Goal: Information Seeking & Learning: Learn about a topic

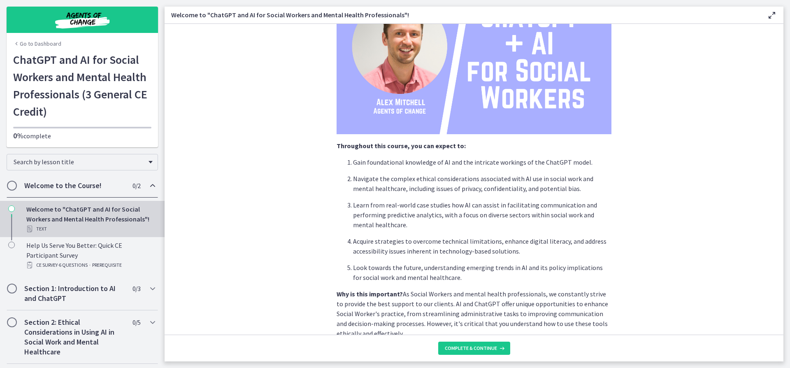
scroll to position [123, 0]
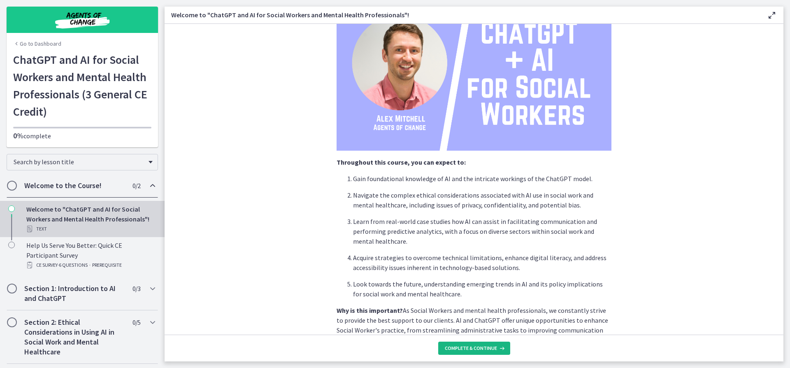
click at [467, 347] on span "Complete & continue" at bounding box center [471, 348] width 52 height 7
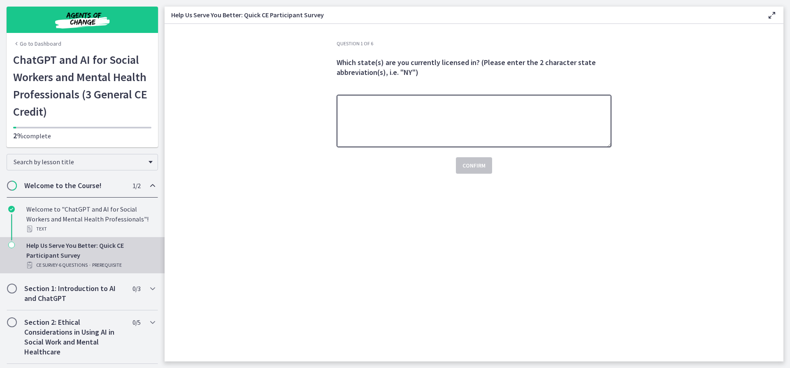
click at [409, 109] on textarea at bounding box center [474, 121] width 275 height 53
type textarea "**"
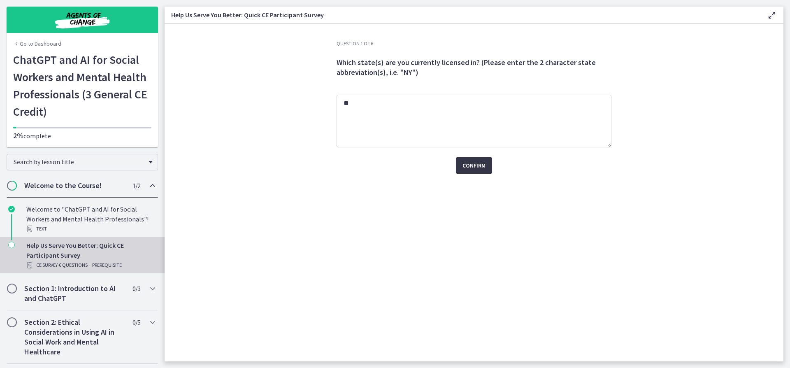
click at [483, 166] on span "Confirm" at bounding box center [473, 165] width 23 height 10
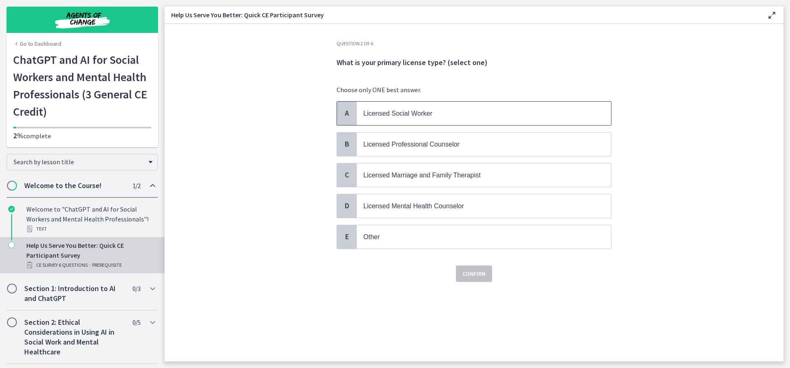
click at [457, 121] on span "Licensed Social Worker" at bounding box center [484, 113] width 254 height 23
click at [468, 273] on span "Confirm" at bounding box center [473, 274] width 23 height 10
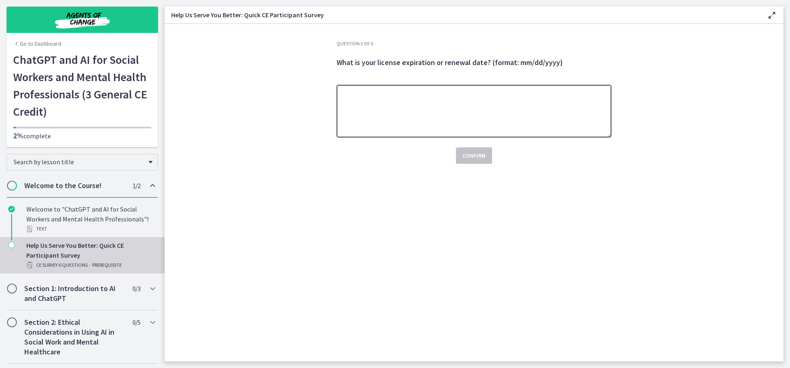
click at [413, 114] on textarea at bounding box center [474, 111] width 275 height 53
type textarea "********"
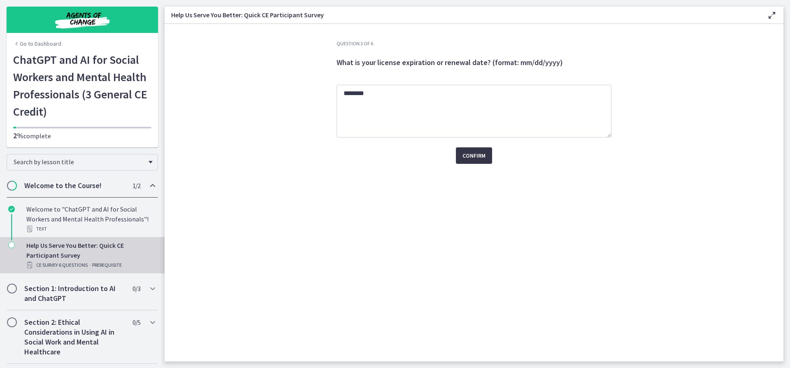
click at [478, 158] on span "Confirm" at bounding box center [473, 156] width 23 height 10
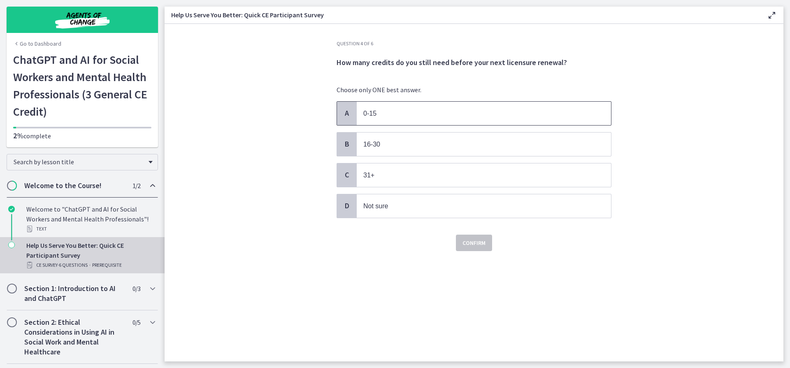
click at [387, 112] on p "0-15" at bounding box center [475, 113] width 225 height 10
click at [467, 246] on span "Confirm" at bounding box center [473, 243] width 23 height 10
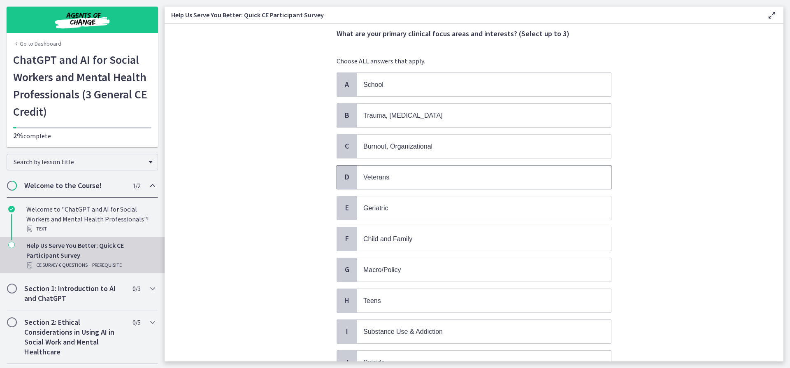
scroll to position [41, 0]
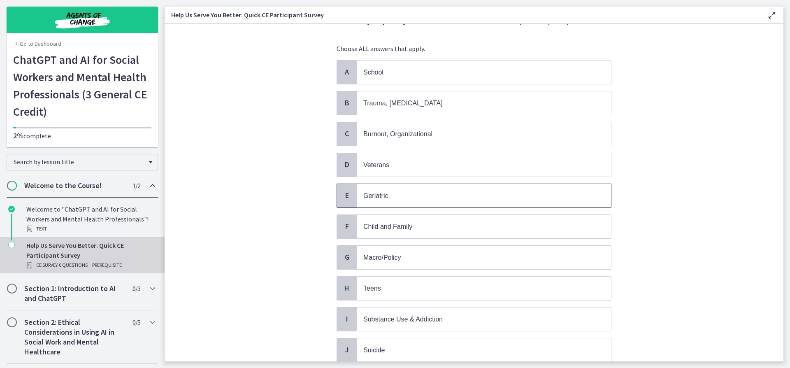
click at [407, 197] on p "Geriatric" at bounding box center [475, 196] width 225 height 10
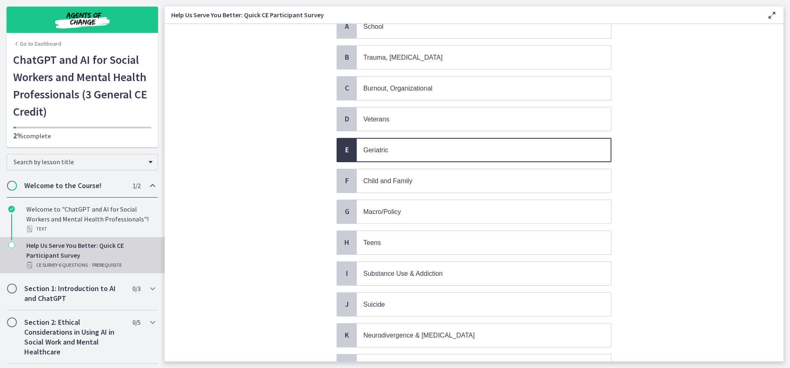
scroll to position [262, 0]
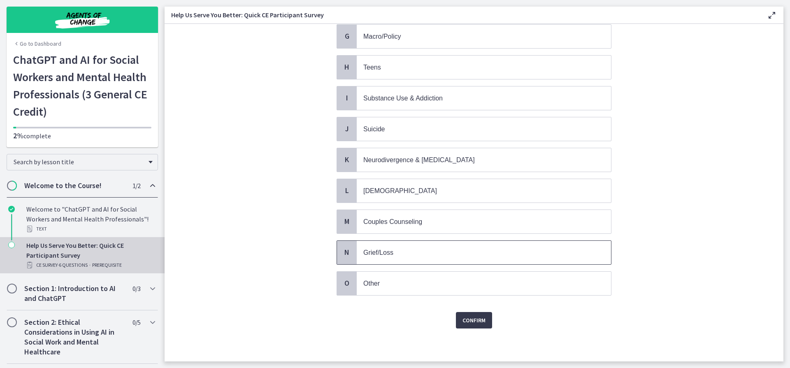
click at [409, 257] on p "Grief/Loss" at bounding box center [475, 252] width 225 height 10
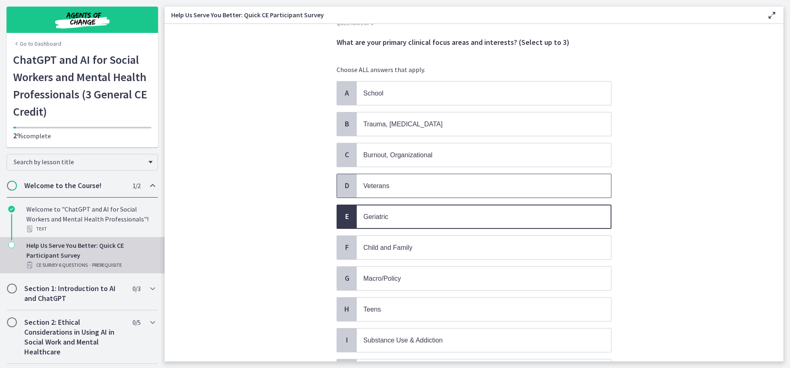
scroll to position [15, 0]
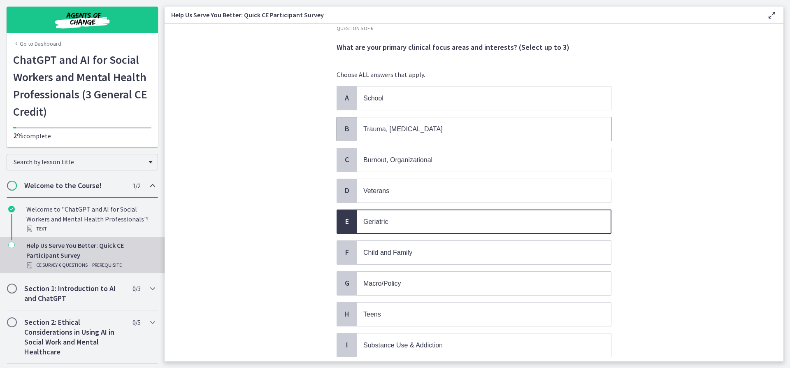
click at [409, 130] on p "Trauma, PTSD" at bounding box center [475, 129] width 225 height 10
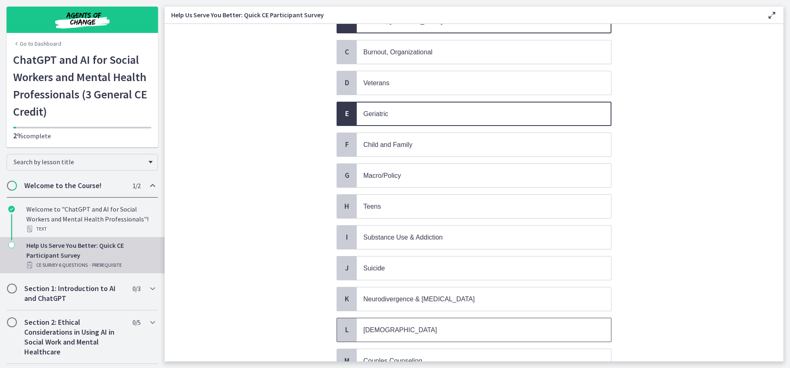
scroll to position [262, 0]
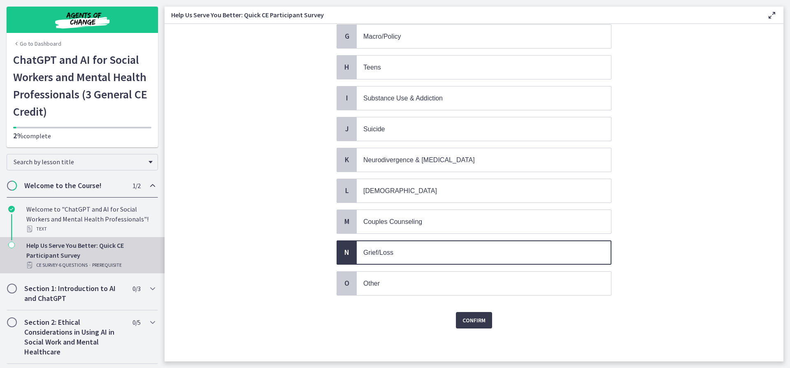
click at [381, 256] on p "Grief/Loss" at bounding box center [475, 252] width 225 height 10
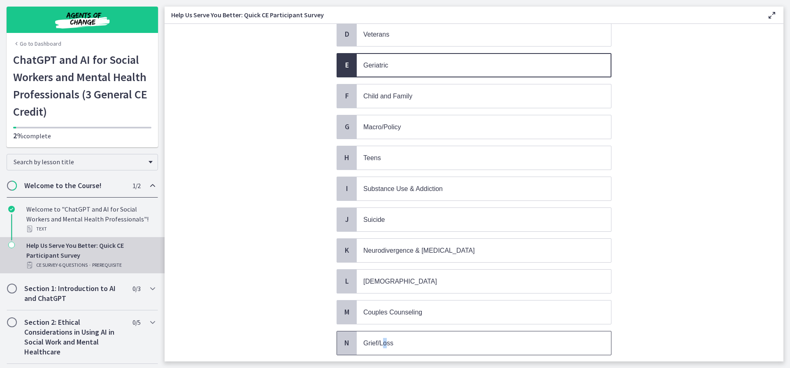
scroll to position [56, 0]
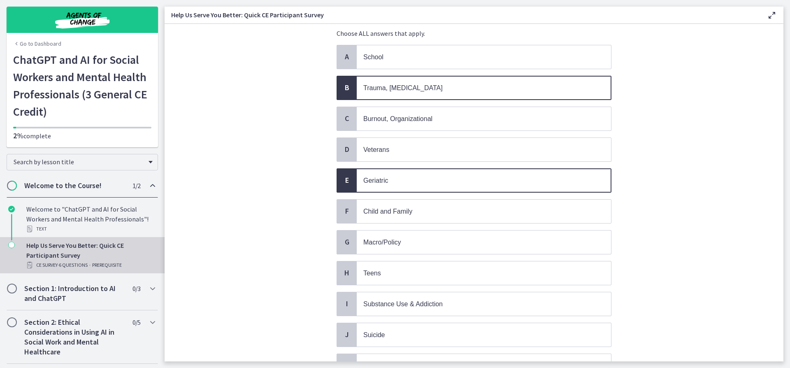
click at [357, 85] on span "Trauma, PTSD" at bounding box center [484, 87] width 254 height 23
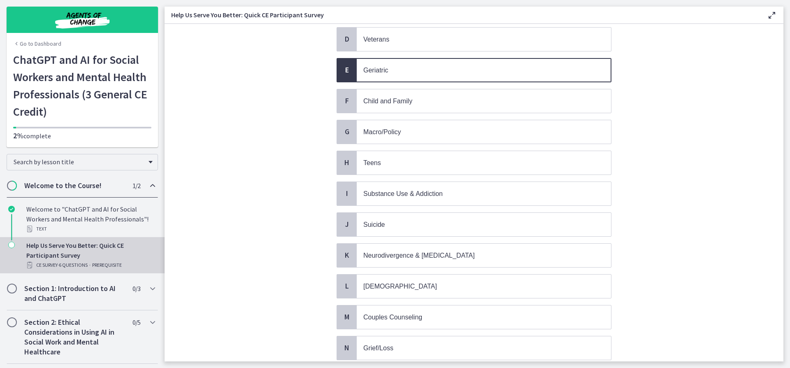
scroll to position [262, 0]
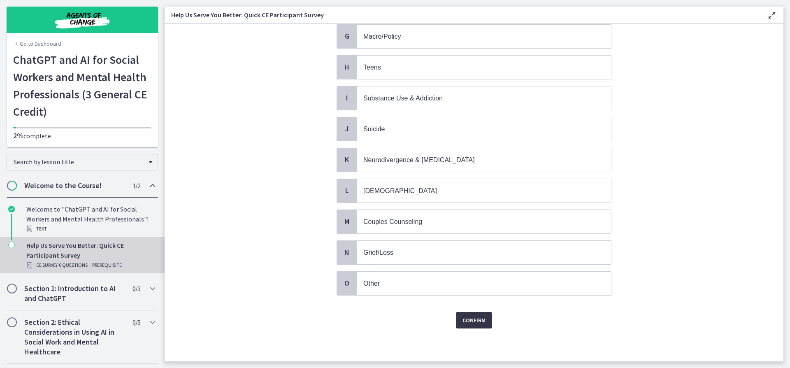
click at [476, 318] on span "Confirm" at bounding box center [473, 320] width 23 height 10
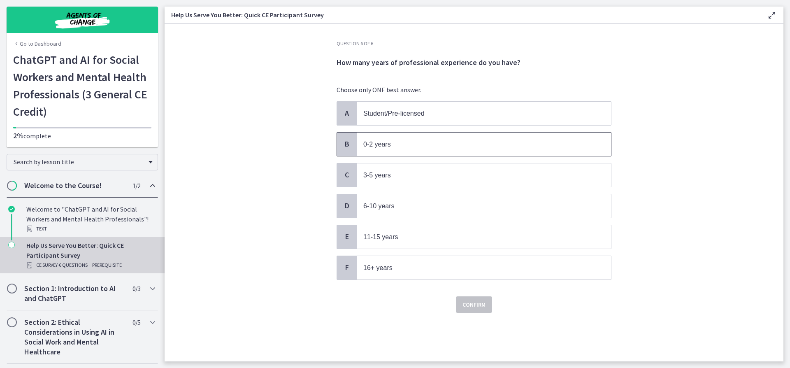
click at [428, 142] on p "0-2 years" at bounding box center [475, 144] width 225 height 10
click at [470, 306] on span "Confirm" at bounding box center [473, 305] width 23 height 10
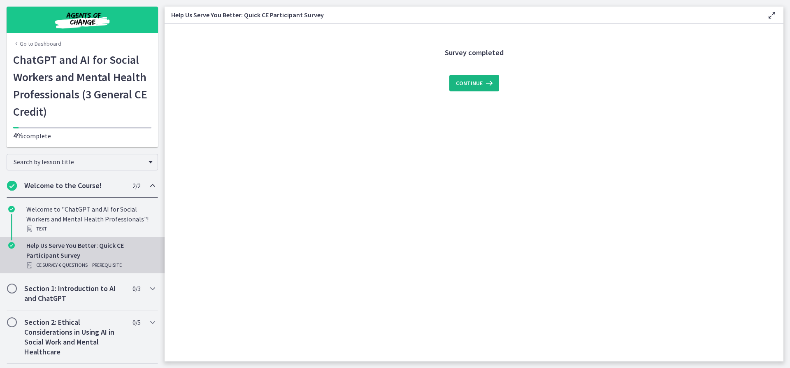
click at [469, 81] on span "Continue" at bounding box center [469, 83] width 27 height 10
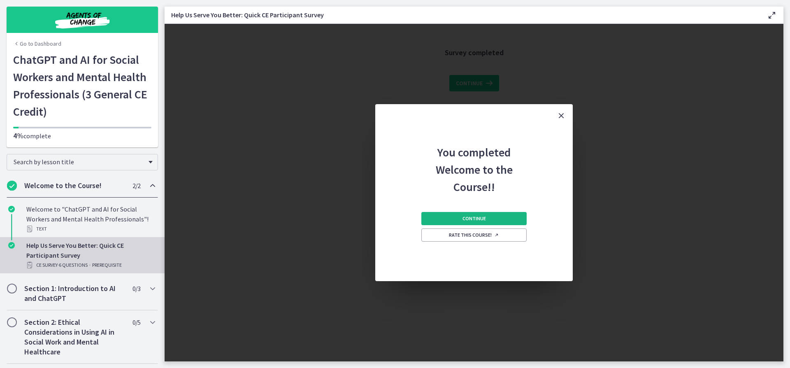
click at [496, 219] on button "Continue" at bounding box center [473, 218] width 105 height 13
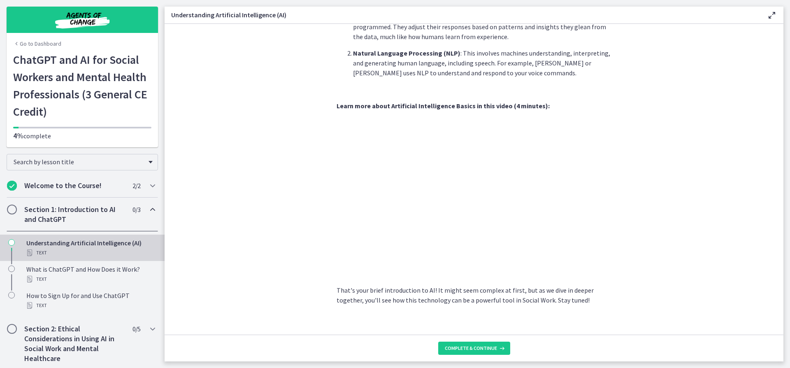
scroll to position [294, 0]
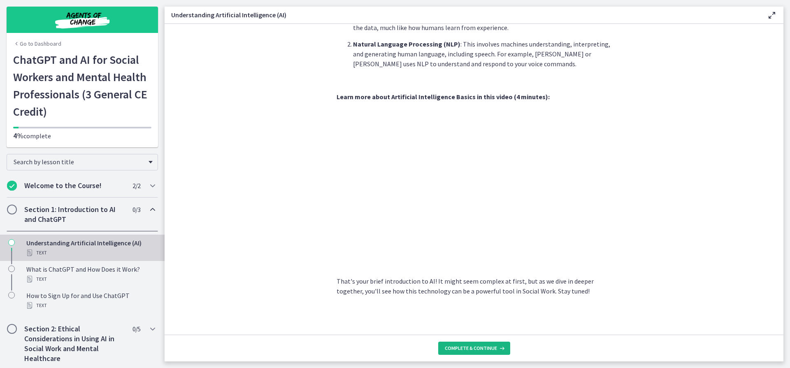
click at [488, 351] on span "Complete & continue" at bounding box center [471, 348] width 52 height 7
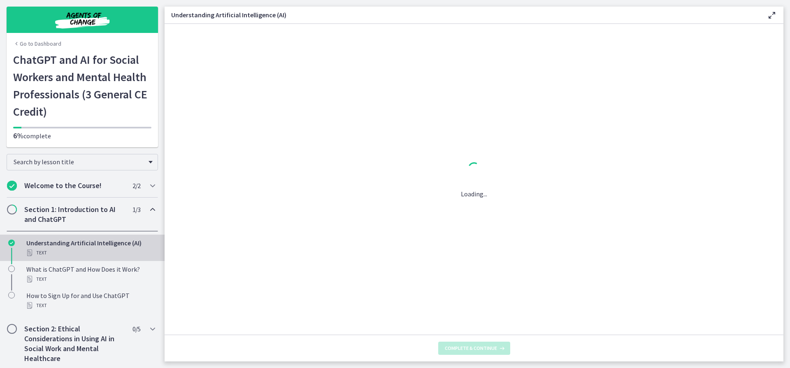
scroll to position [0, 0]
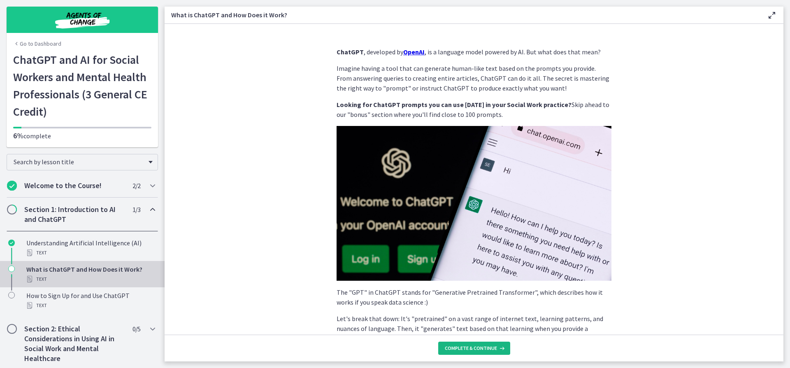
click at [488, 351] on span "Complete & continue" at bounding box center [471, 348] width 52 height 7
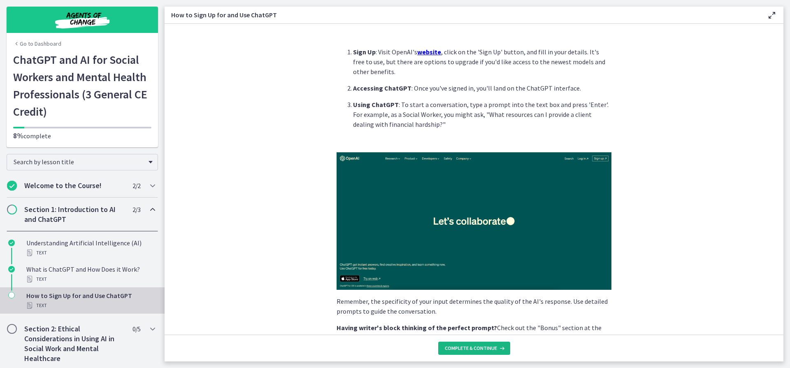
click at [488, 351] on span "Complete & continue" at bounding box center [471, 348] width 52 height 7
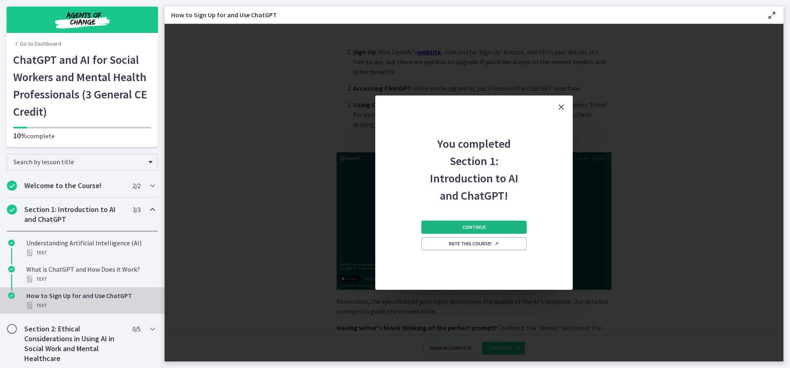
click at [497, 230] on button "Continue" at bounding box center [473, 227] width 105 height 13
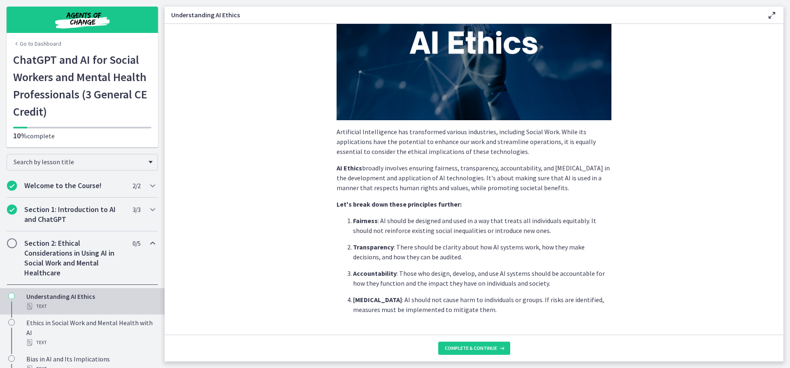
scroll to position [82, 0]
click at [470, 350] on span "Complete & continue" at bounding box center [471, 348] width 52 height 7
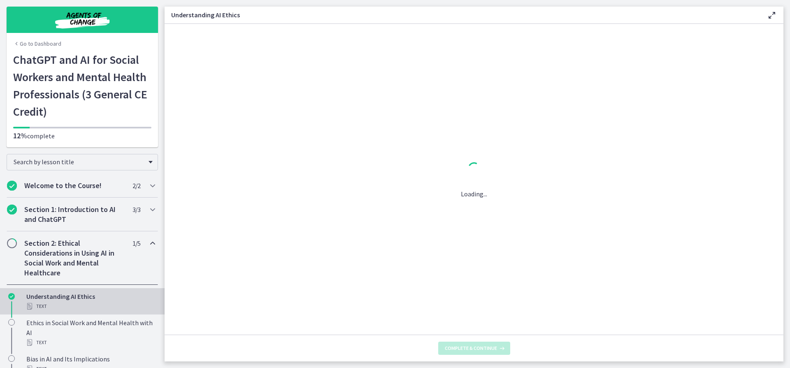
scroll to position [0, 0]
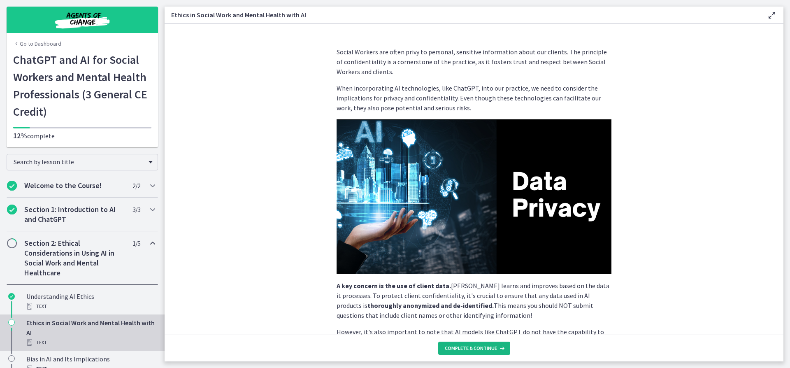
click at [470, 350] on span "Complete & continue" at bounding box center [471, 348] width 52 height 7
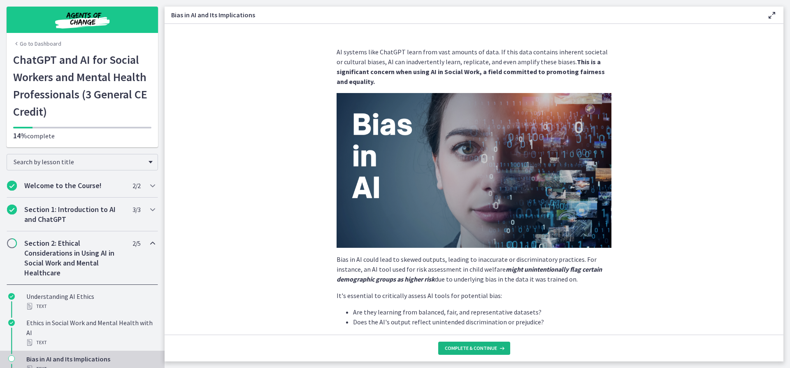
click at [470, 349] on span "Complete & continue" at bounding box center [471, 348] width 52 height 7
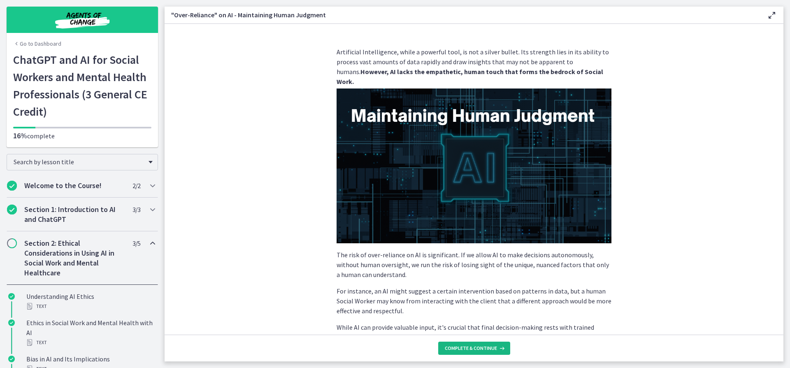
click at [470, 349] on span "Complete & continue" at bounding box center [471, 348] width 52 height 7
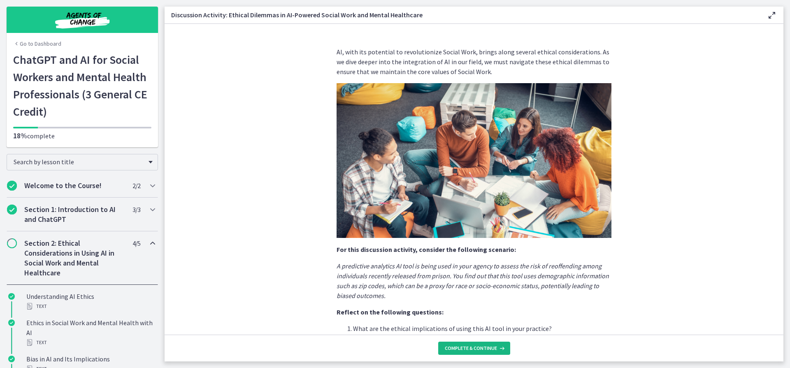
click at [470, 349] on span "Complete & continue" at bounding box center [471, 348] width 52 height 7
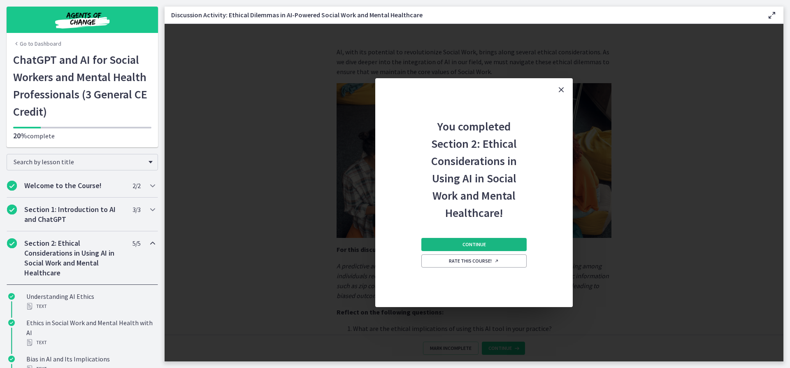
click at [475, 245] on span "Continue" at bounding box center [473, 244] width 23 height 7
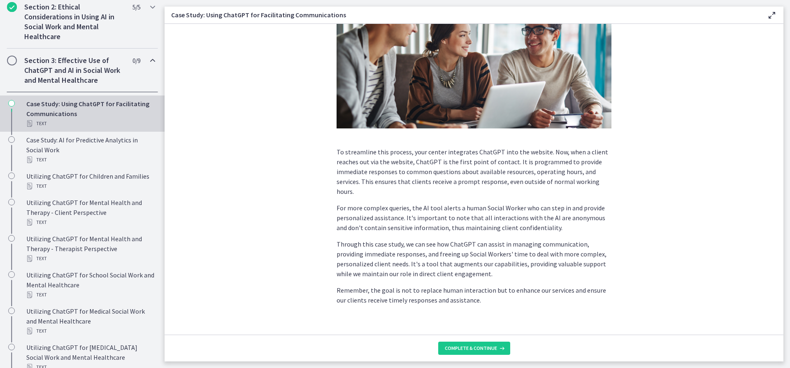
scroll to position [123, 0]
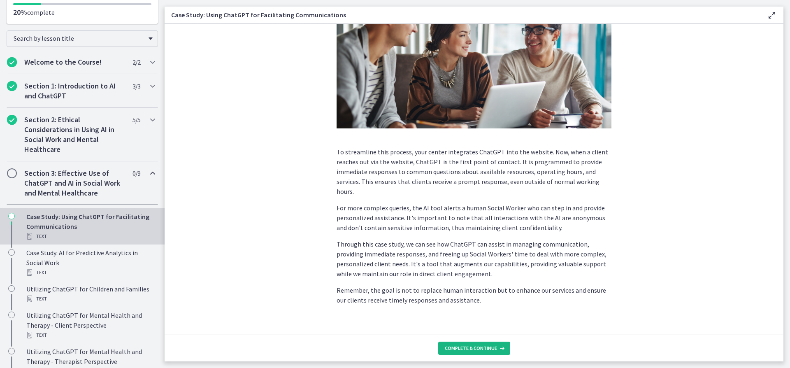
click at [474, 354] on button "Complete & continue" at bounding box center [474, 348] width 72 height 13
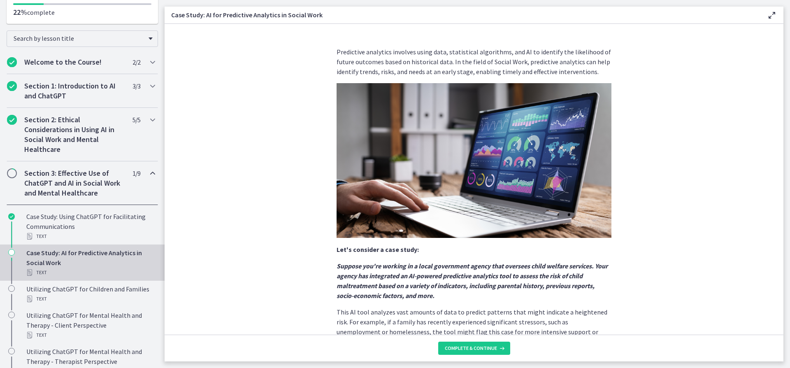
click at [37, 177] on h2 "Section 3: Effective Use of ChatGPT and AI in Social Work and Mental Healthcare" at bounding box center [74, 183] width 100 height 30
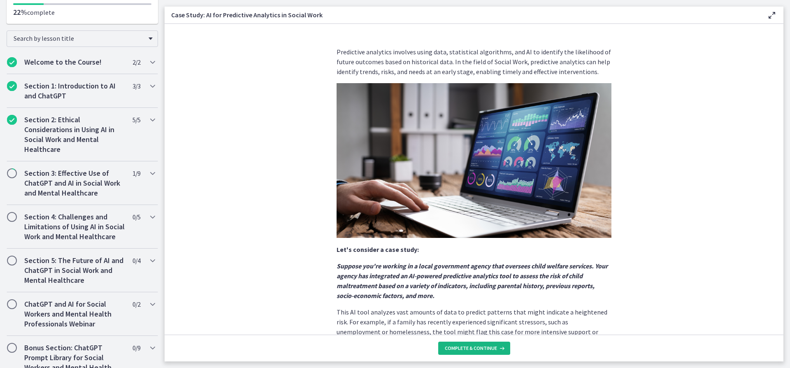
click at [493, 349] on span "Complete & continue" at bounding box center [471, 348] width 52 height 7
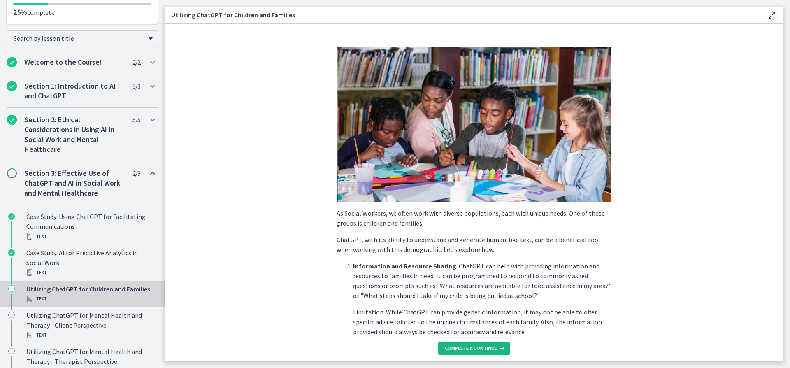
click at [493, 349] on span "Complete & continue" at bounding box center [471, 348] width 52 height 7
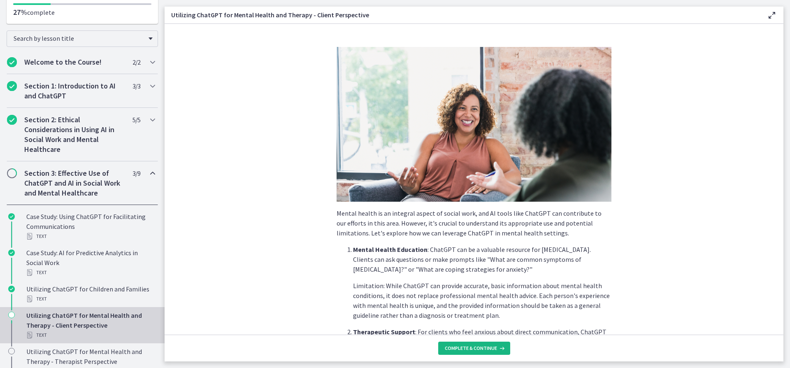
click at [493, 349] on span "Complete & continue" at bounding box center [471, 348] width 52 height 7
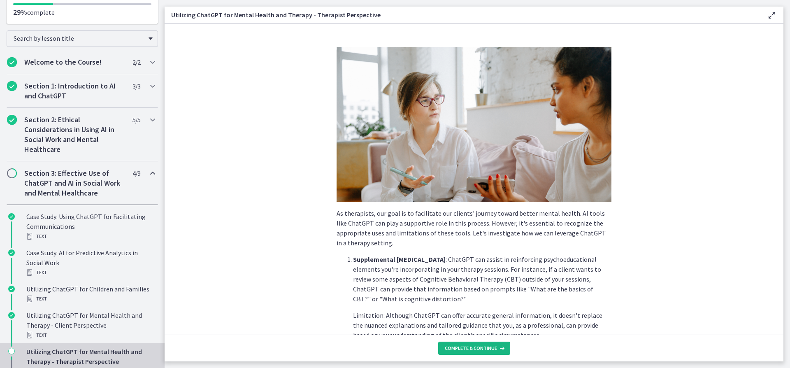
click at [493, 349] on span "Complete & continue" at bounding box center [471, 348] width 52 height 7
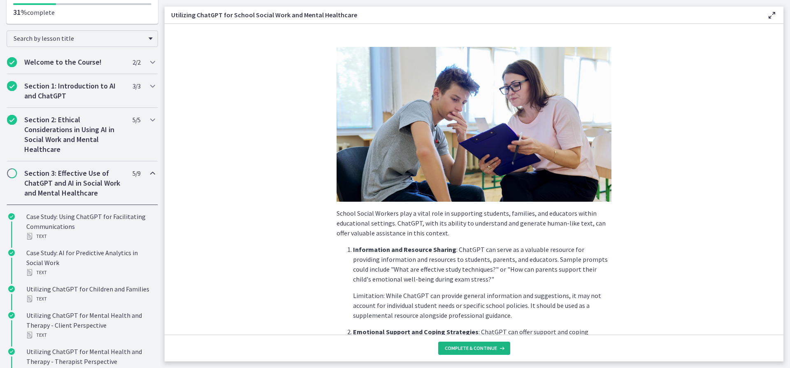
click at [493, 349] on span "Complete & continue" at bounding box center [471, 348] width 52 height 7
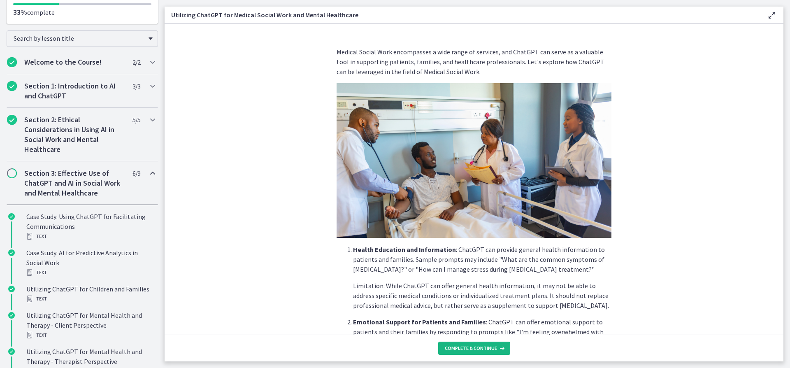
click at [493, 349] on span "Complete & continue" at bounding box center [471, 348] width 52 height 7
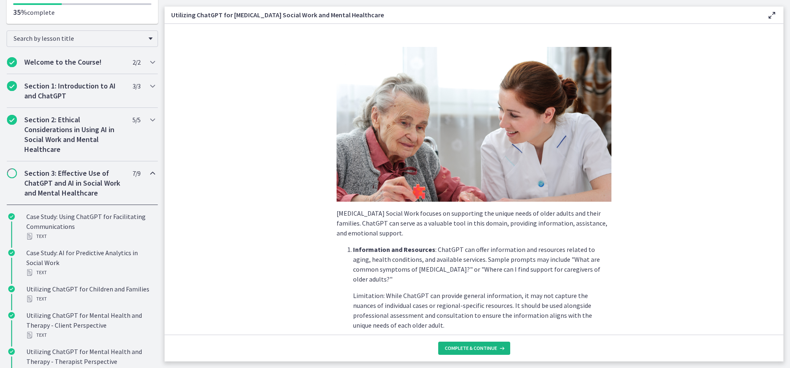
click at [493, 349] on span "Complete & continue" at bounding box center [471, 348] width 52 height 7
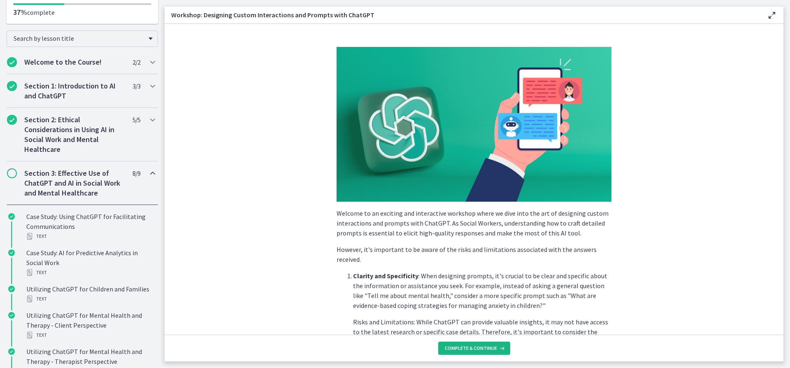
click at [493, 349] on span "Complete & continue" at bounding box center [471, 348] width 52 height 7
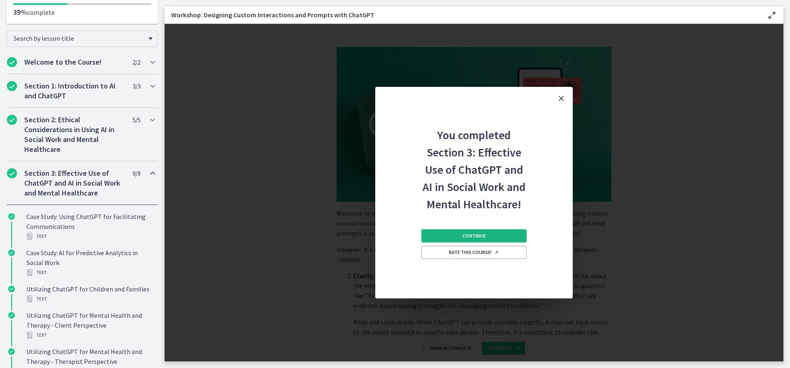
click at [487, 235] on button "Continue" at bounding box center [473, 235] width 105 height 13
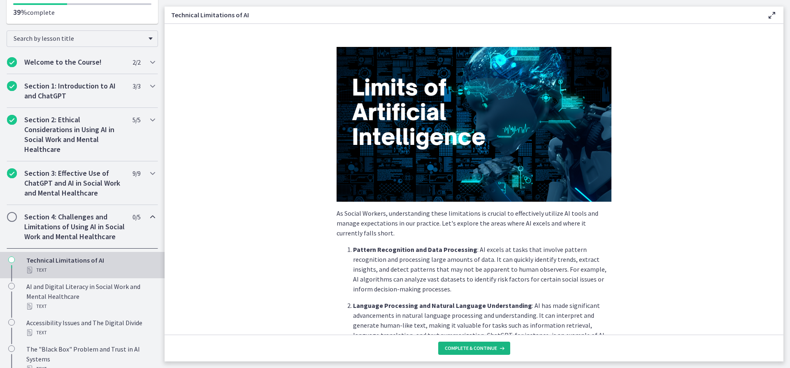
click at [481, 351] on span "Complete & continue" at bounding box center [471, 348] width 52 height 7
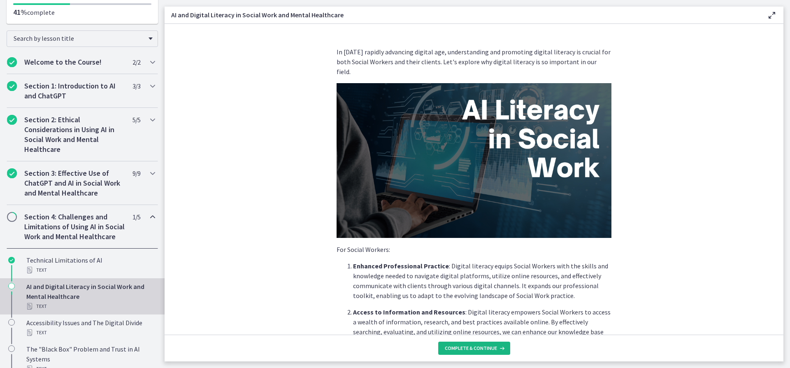
click at [480, 348] on span "Complete & continue" at bounding box center [471, 348] width 52 height 7
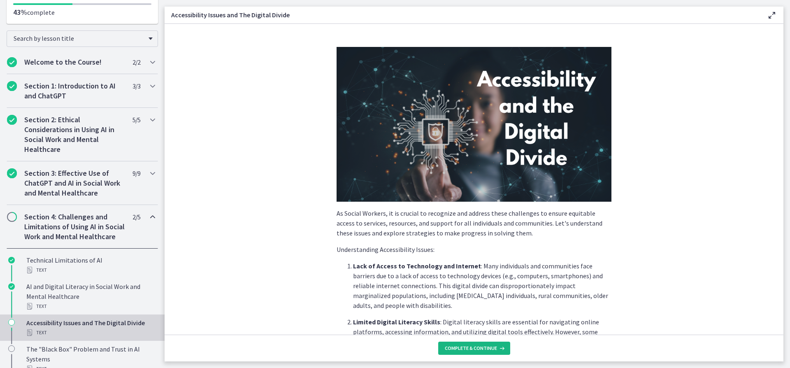
click at [480, 348] on span "Complete & continue" at bounding box center [471, 348] width 52 height 7
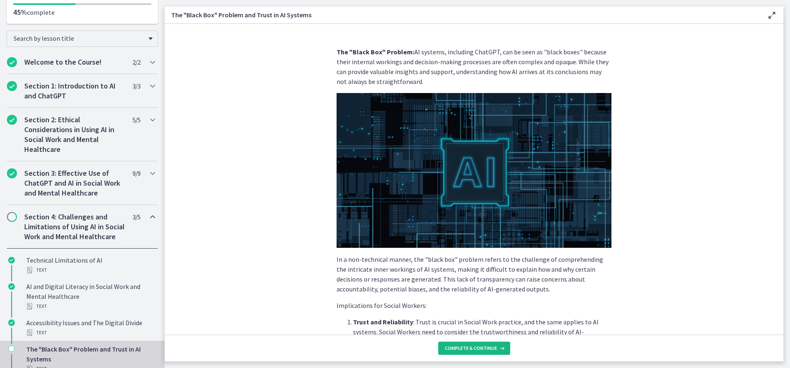
click at [480, 346] on span "Complete & continue" at bounding box center [471, 348] width 52 height 7
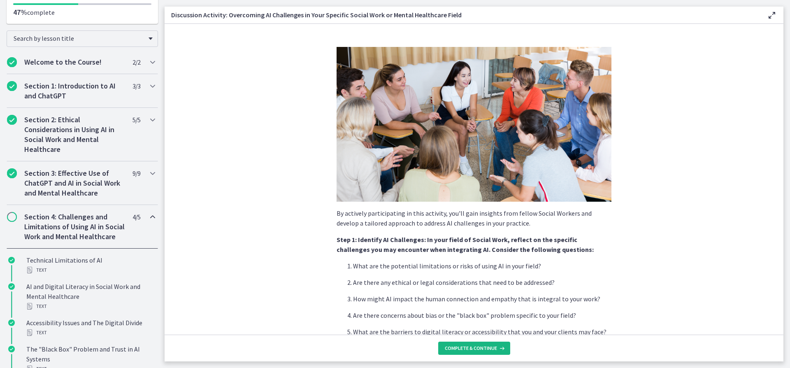
click at [480, 346] on span "Complete & continue" at bounding box center [471, 348] width 52 height 7
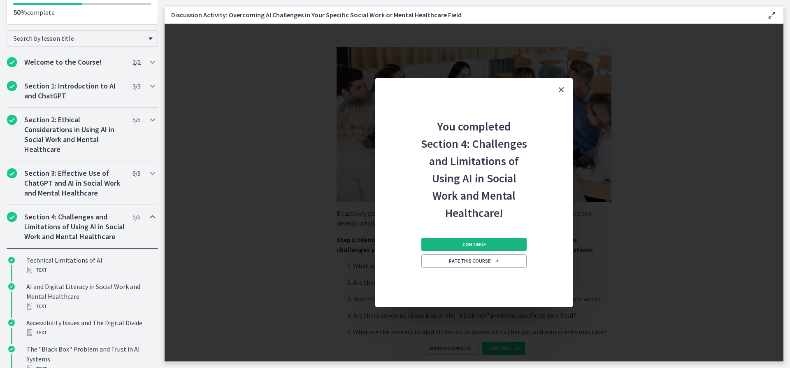
click at [497, 239] on button "Continue" at bounding box center [473, 244] width 105 height 13
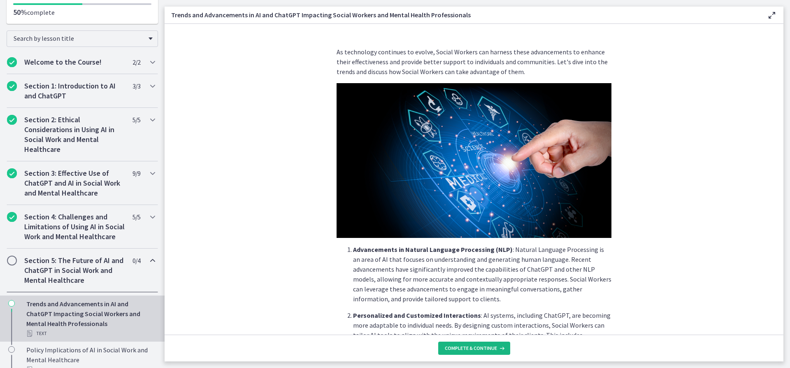
click at [479, 342] on button "Complete & continue" at bounding box center [474, 348] width 72 height 13
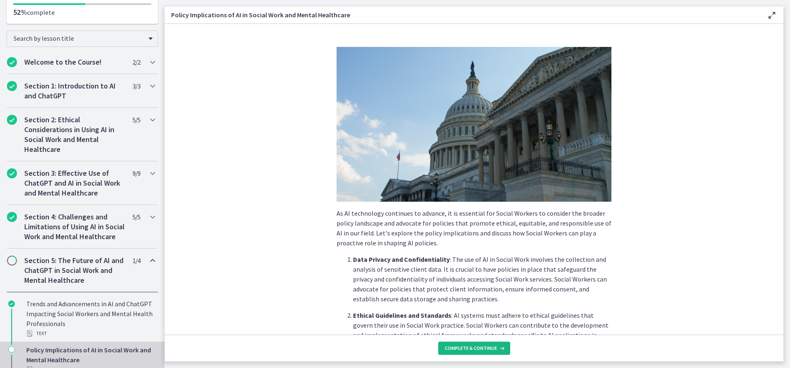
click at [479, 342] on button "Complete & continue" at bounding box center [474, 348] width 72 height 13
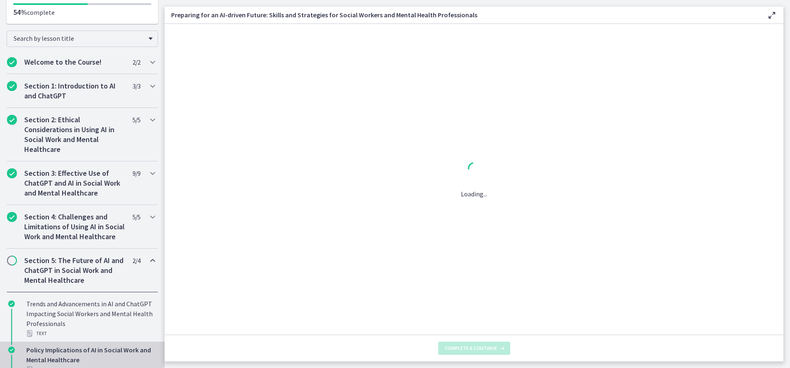
click at [479, 342] on button "Complete & continue" at bounding box center [474, 348] width 72 height 13
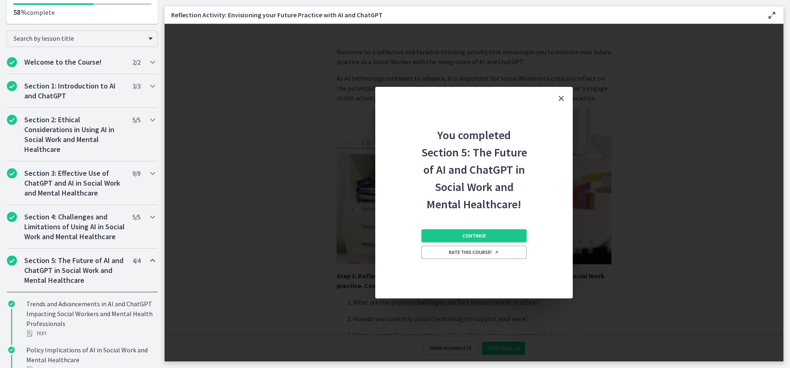
click at [478, 345] on div "You completed Section 5: The Future of AI and ChatGPT in Social Work and Mental…" at bounding box center [474, 192] width 619 height 337
click at [496, 237] on button "Continue" at bounding box center [473, 235] width 105 height 13
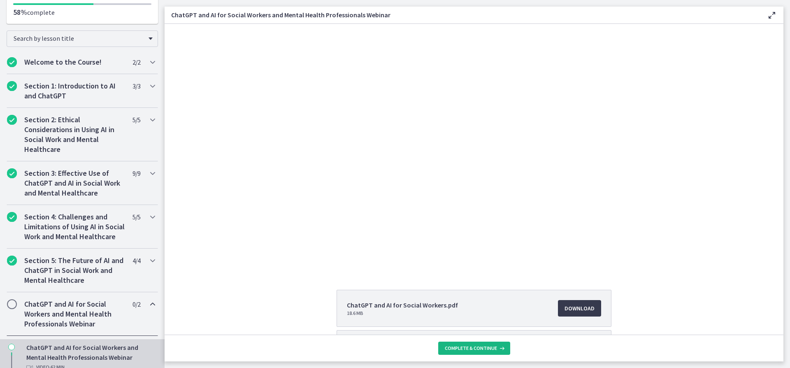
click at [467, 345] on span "Complete & continue" at bounding box center [471, 348] width 52 height 7
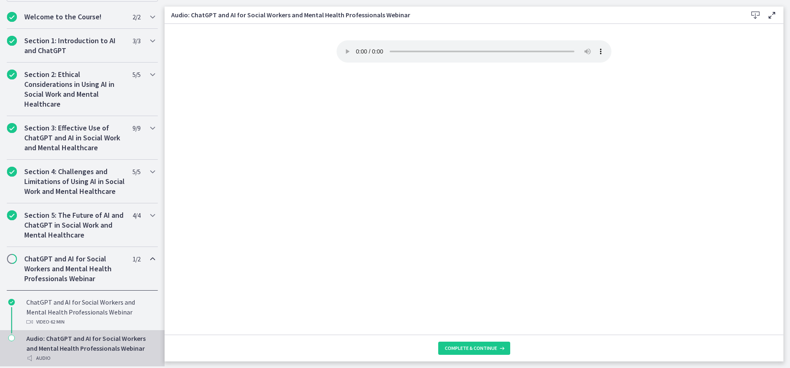
scroll to position [329, 0]
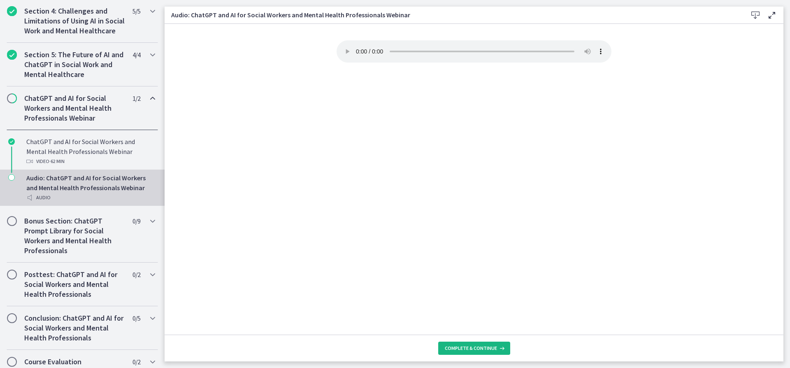
click at [452, 346] on span "Complete & continue" at bounding box center [471, 348] width 52 height 7
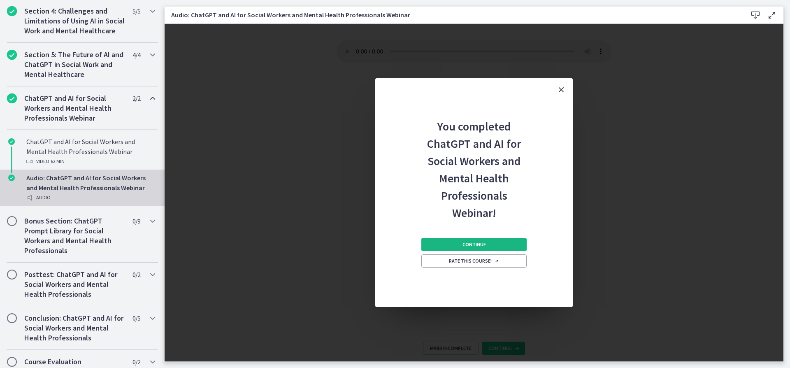
click at [472, 242] on span "Continue" at bounding box center [473, 244] width 23 height 7
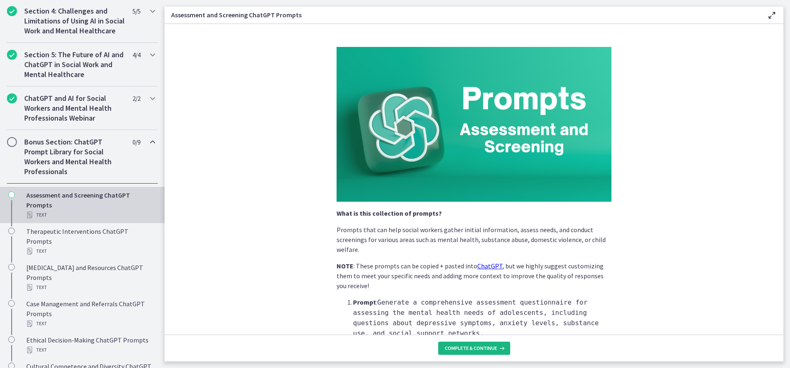
click at [481, 347] on span "Complete & continue" at bounding box center [471, 348] width 52 height 7
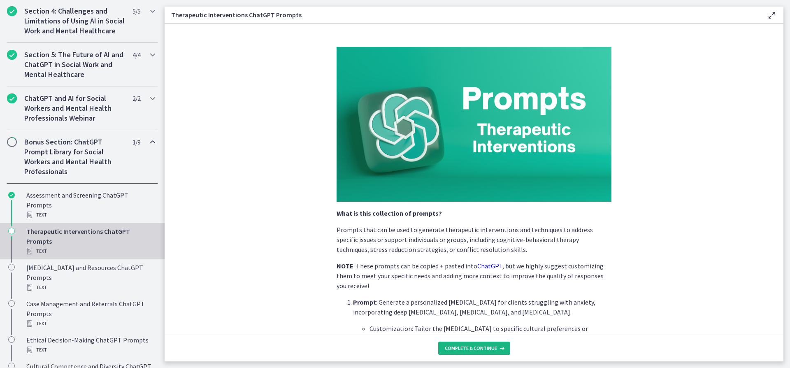
click at [481, 347] on span "Complete & continue" at bounding box center [471, 348] width 52 height 7
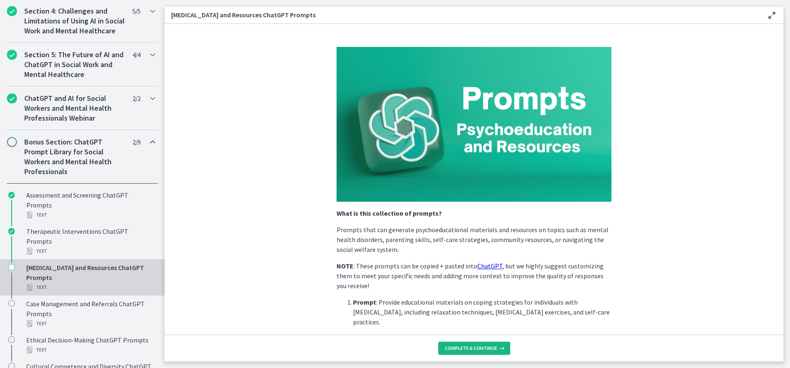
click at [481, 347] on span "Complete & continue" at bounding box center [471, 348] width 52 height 7
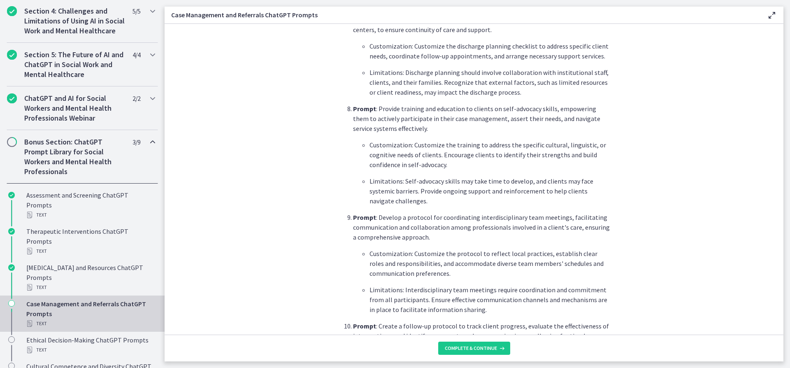
scroll to position [1029, 0]
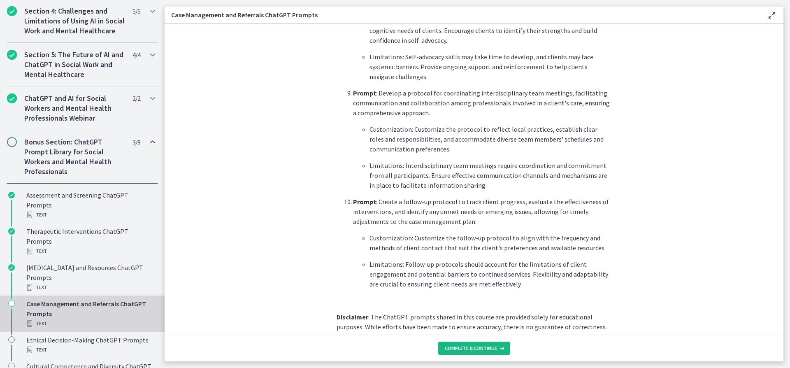
click at [469, 349] on span "Complete & continue" at bounding box center [471, 348] width 52 height 7
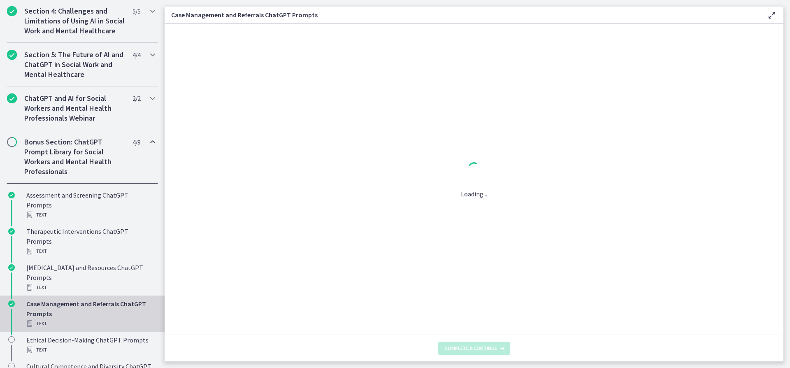
scroll to position [0, 0]
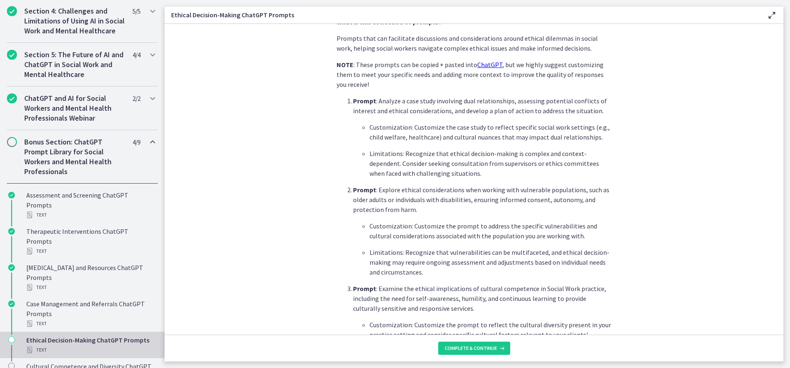
scroll to position [206, 0]
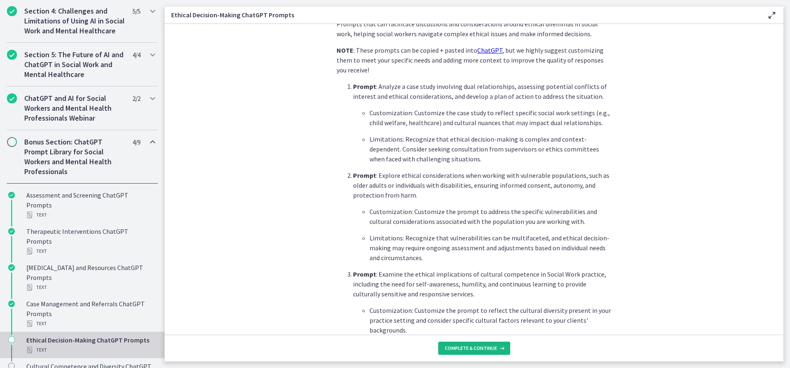
click at [459, 344] on button "Complete & continue" at bounding box center [474, 348] width 72 height 13
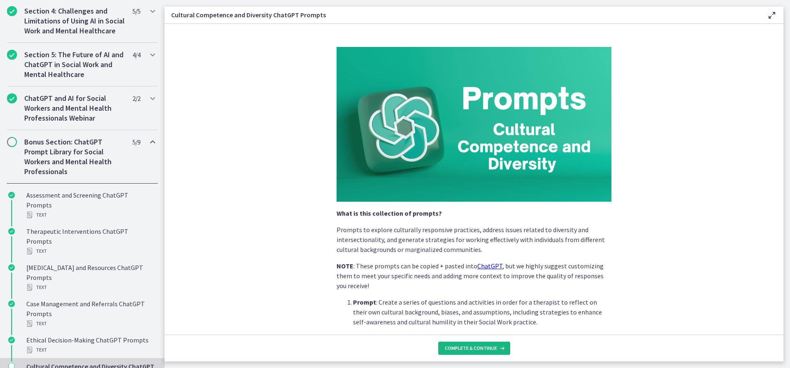
click at [459, 344] on button "Complete & continue" at bounding box center [474, 348] width 72 height 13
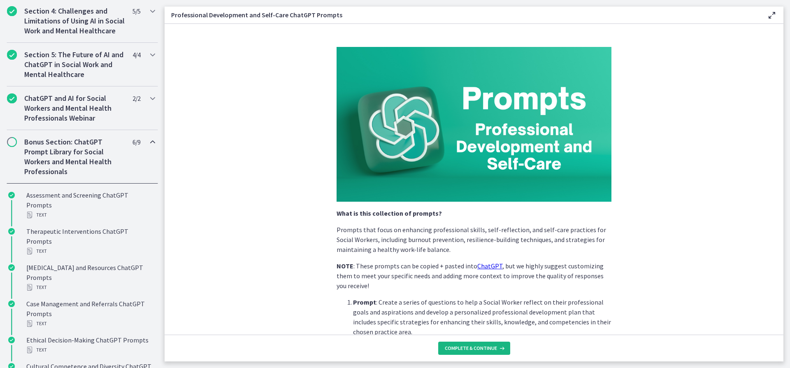
click at [459, 342] on button "Complete & continue" at bounding box center [474, 348] width 72 height 13
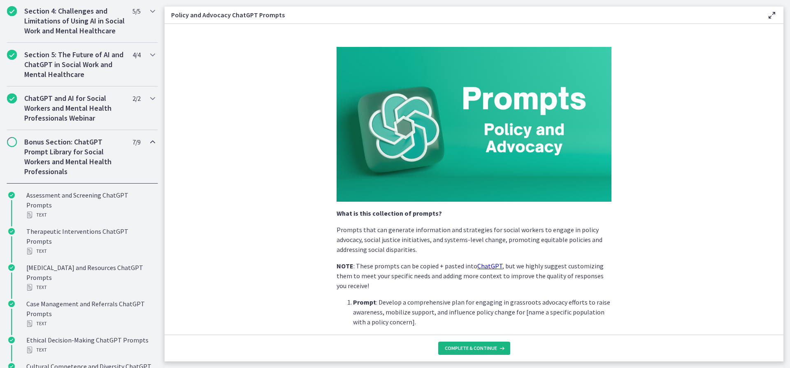
click at [459, 342] on button "Complete & continue" at bounding box center [474, 348] width 72 height 13
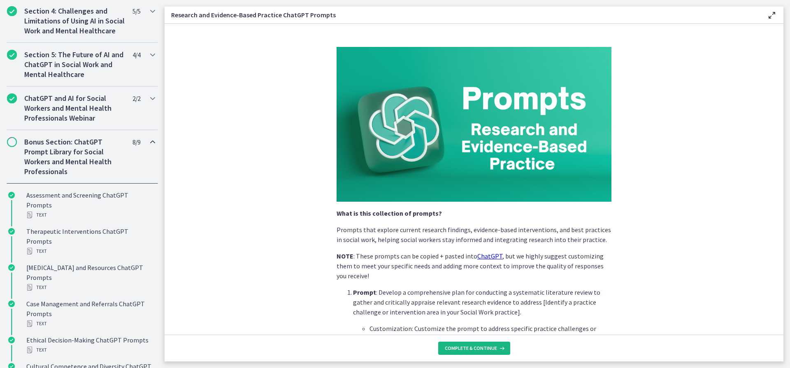
click at [459, 342] on button "Complete & continue" at bounding box center [474, 348] width 72 height 13
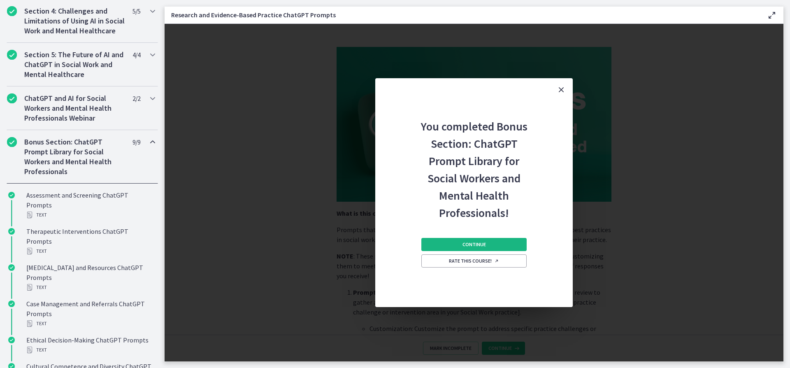
click at [457, 246] on button "Continue" at bounding box center [473, 244] width 105 height 13
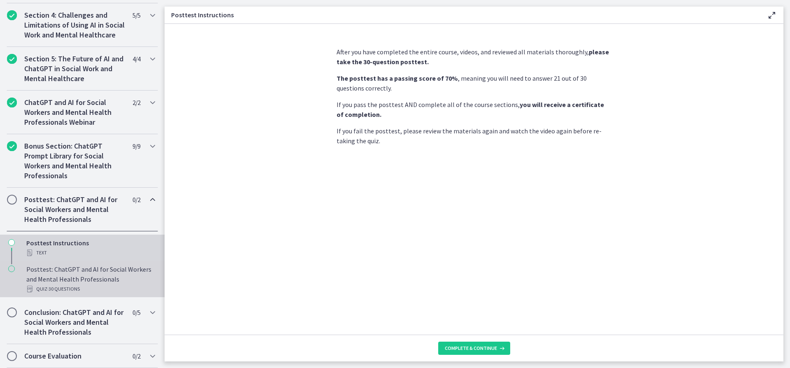
scroll to position [335, 0]
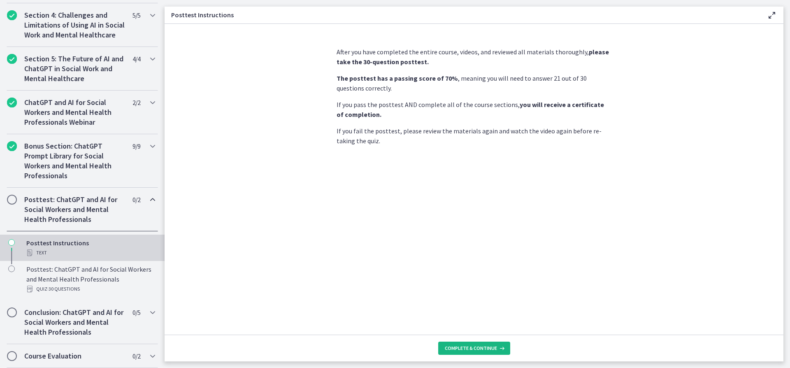
click at [460, 346] on span "Complete & continue" at bounding box center [471, 348] width 52 height 7
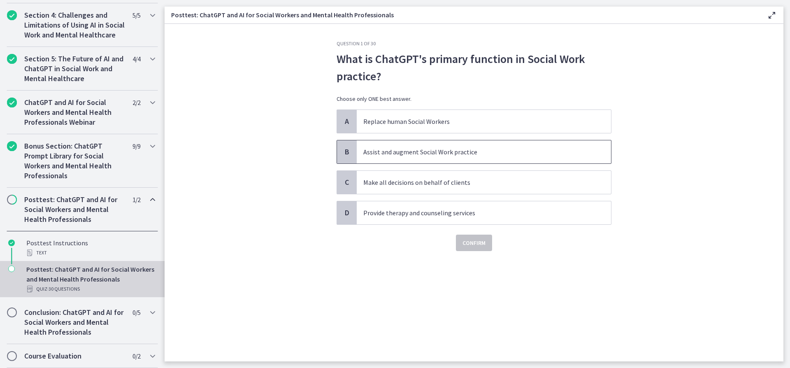
click at [408, 157] on span "Assist and augment Social Work practice" at bounding box center [484, 151] width 254 height 23
click at [476, 245] on span "Confirm" at bounding box center [473, 243] width 23 height 10
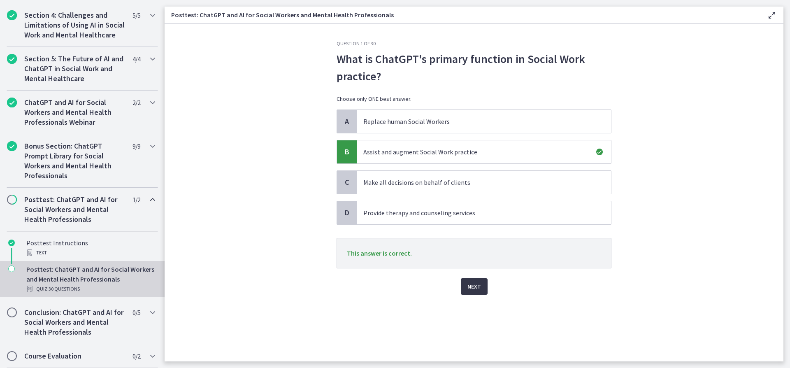
click at [467, 284] on span "Next" at bounding box center [474, 286] width 14 height 10
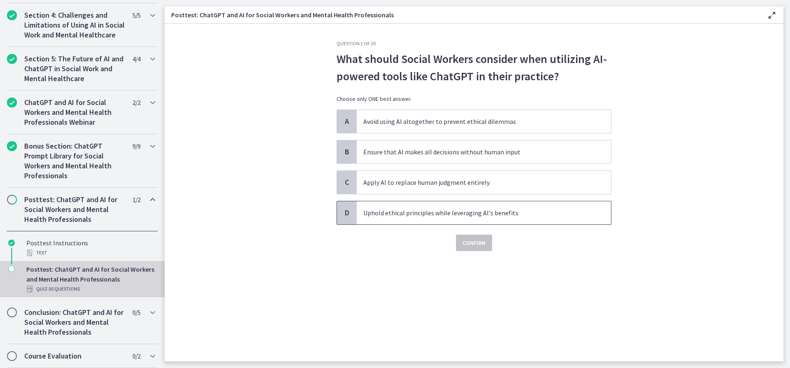
click at [420, 214] on p "Uphold ethical principles while leveraging AI's benefits" at bounding box center [475, 213] width 225 height 10
click at [472, 246] on span "Confirm" at bounding box center [473, 243] width 23 height 10
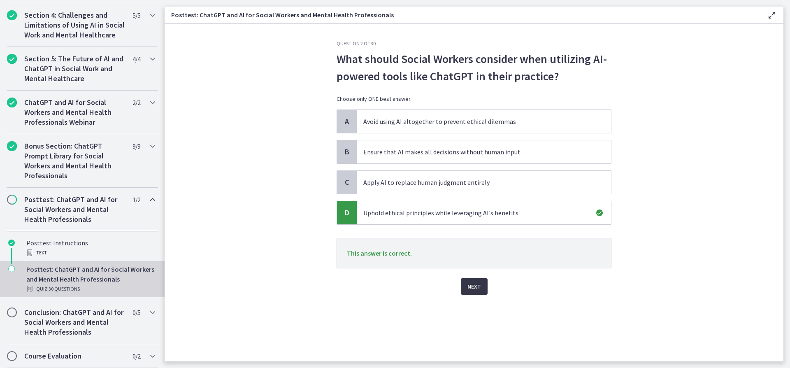
click at [475, 286] on span "Next" at bounding box center [474, 286] width 14 height 10
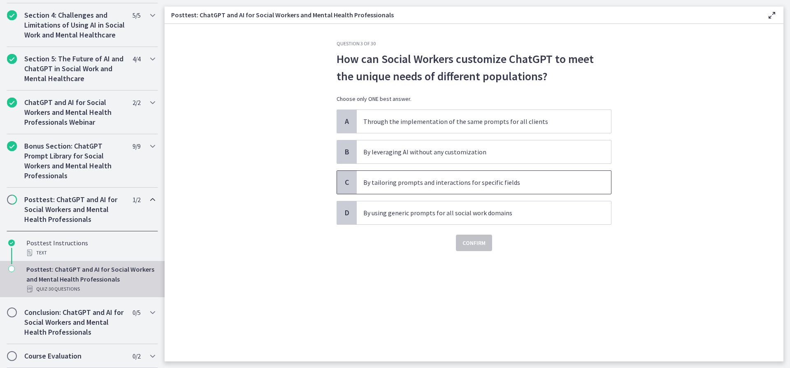
click at [465, 182] on p "By tailoring prompts and interactions for specific fields" at bounding box center [475, 182] width 225 height 10
click at [470, 249] on button "Confirm" at bounding box center [474, 243] width 36 height 16
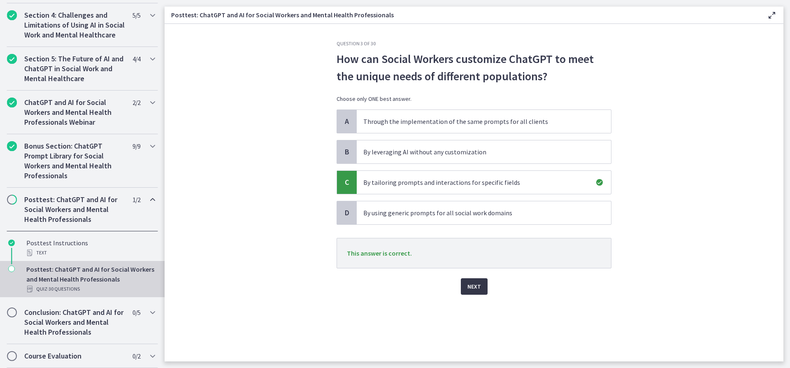
click at [470, 283] on span "Next" at bounding box center [474, 286] width 14 height 10
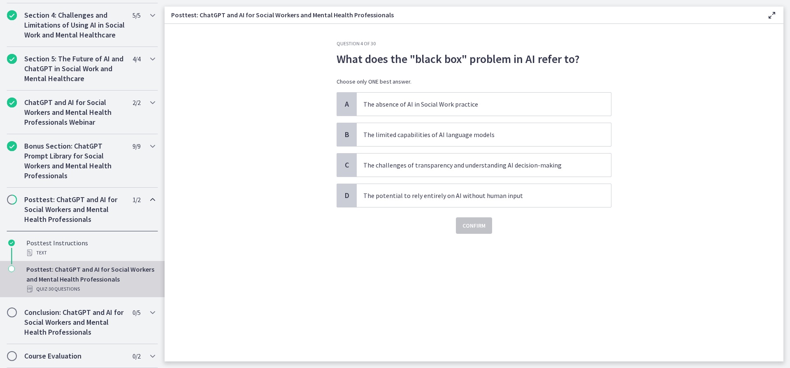
click at [437, 57] on p "What does the "black box" problem in AI refer to?" at bounding box center [474, 58] width 275 height 17
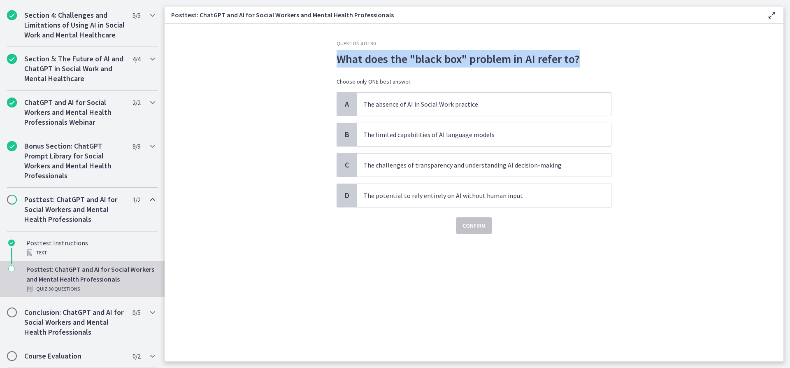
click at [437, 57] on p "What does the "black box" problem in AI refer to?" at bounding box center [474, 58] width 275 height 17
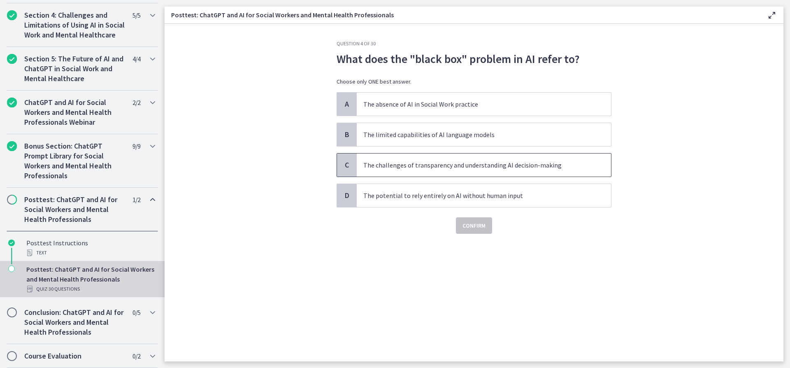
click at [485, 167] on p "The challenges of transparency and understanding AI decision-making" at bounding box center [475, 165] width 225 height 10
click at [479, 224] on span "Confirm" at bounding box center [473, 226] width 23 height 10
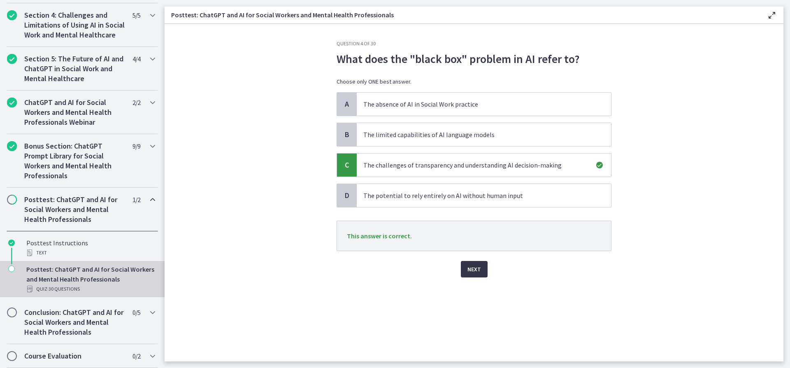
click at [477, 266] on span "Next" at bounding box center [474, 269] width 14 height 10
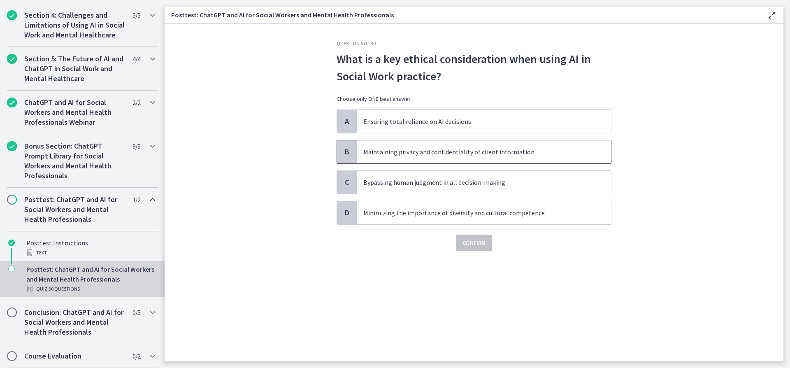
click at [425, 158] on span "Maintaining privacy and confidentiality of client information" at bounding box center [484, 151] width 254 height 23
click at [471, 240] on span "Confirm" at bounding box center [473, 243] width 23 height 10
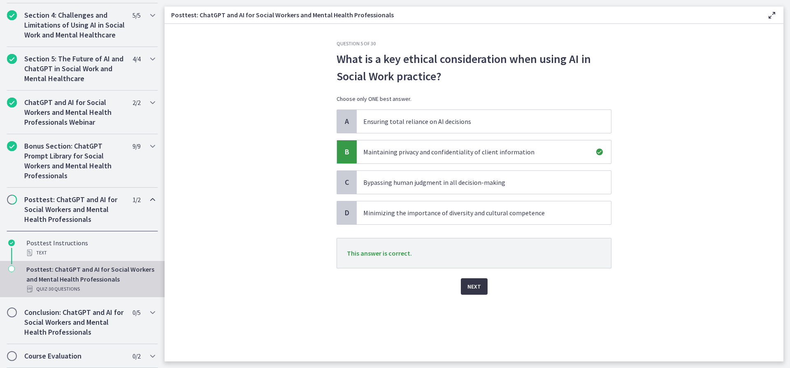
click at [479, 286] on span "Next" at bounding box center [474, 286] width 14 height 10
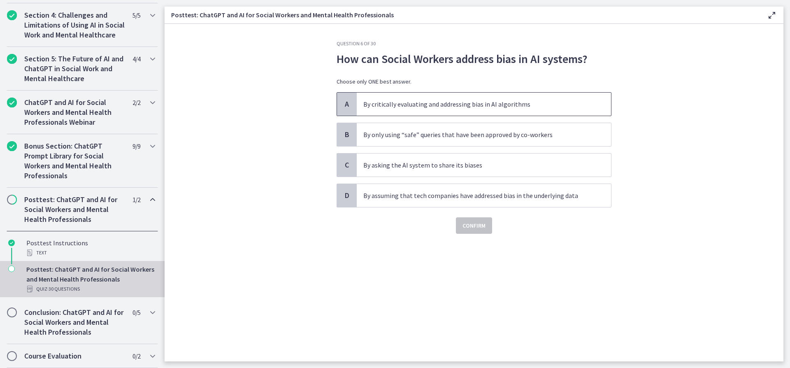
click at [422, 97] on span "By critically evaluating and addressing bias in AI algorithms" at bounding box center [484, 104] width 254 height 23
click at [480, 228] on span "Confirm" at bounding box center [473, 226] width 23 height 10
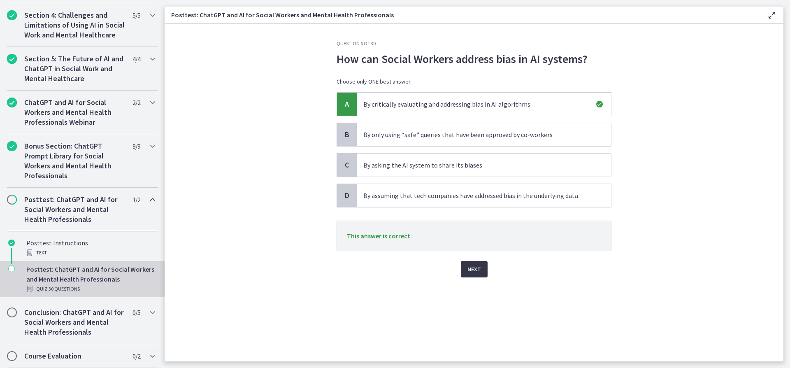
click at [476, 267] on span "Next" at bounding box center [474, 269] width 14 height 10
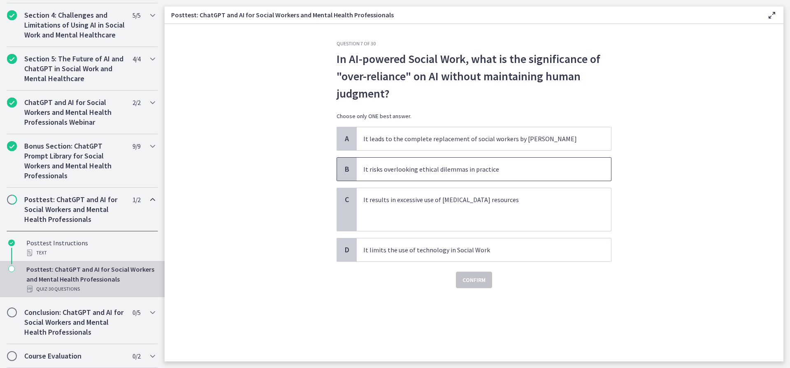
click at [498, 175] on span "It risks overlooking ethical dilemmas in practice" at bounding box center [484, 169] width 254 height 23
click at [476, 283] on span "Confirm" at bounding box center [473, 280] width 23 height 10
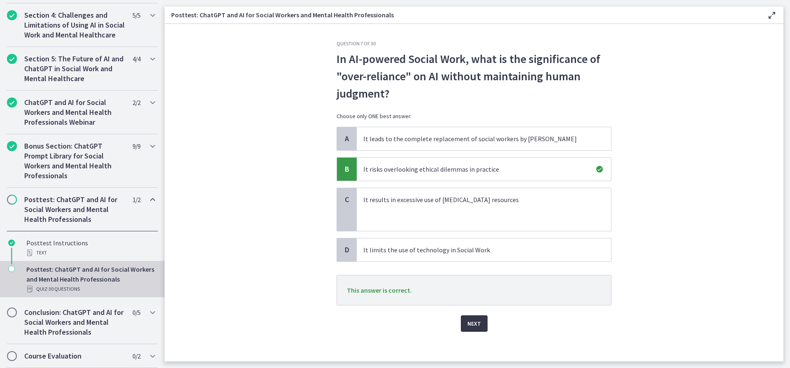
click at [468, 324] on span "Next" at bounding box center [474, 323] width 14 height 10
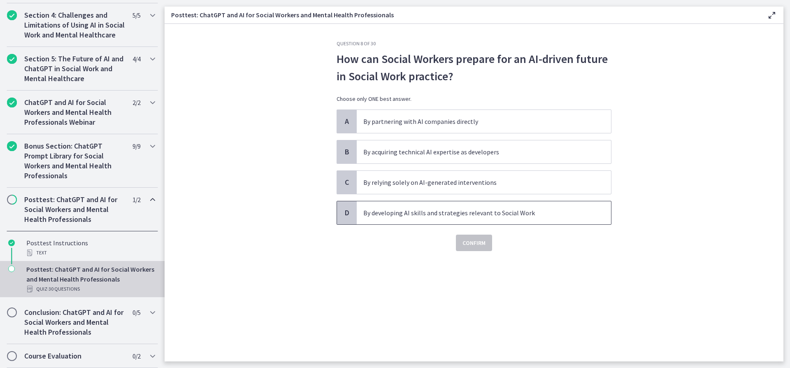
click at [528, 212] on p "By developing AI skills and strategies relevant to Social Work" at bounding box center [475, 213] width 225 height 10
click at [482, 245] on span "Confirm" at bounding box center [473, 243] width 23 height 10
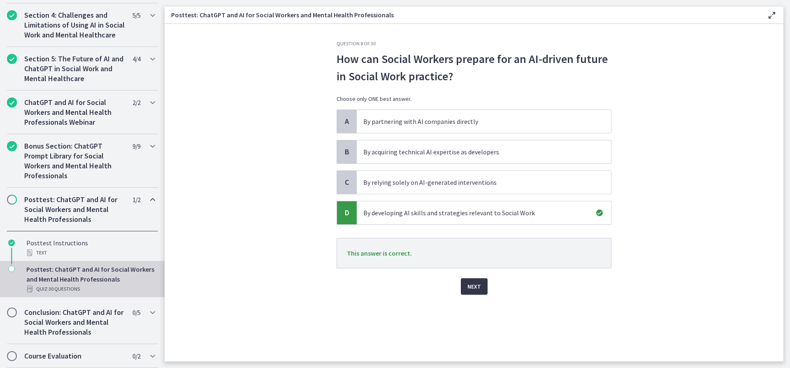
click at [477, 282] on span "Next" at bounding box center [474, 286] width 14 height 10
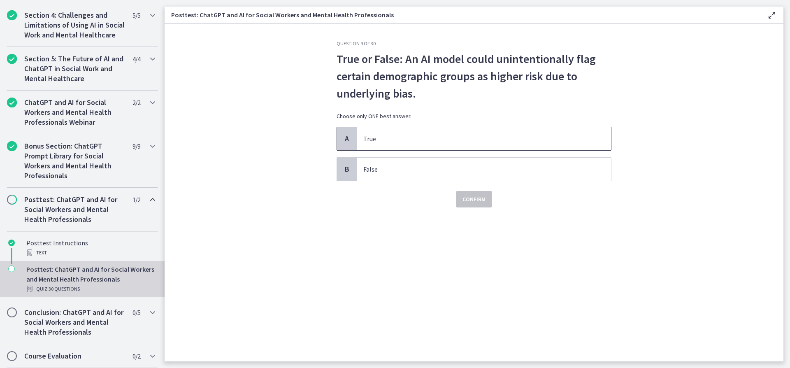
click at [425, 135] on p "True" at bounding box center [475, 139] width 225 height 10
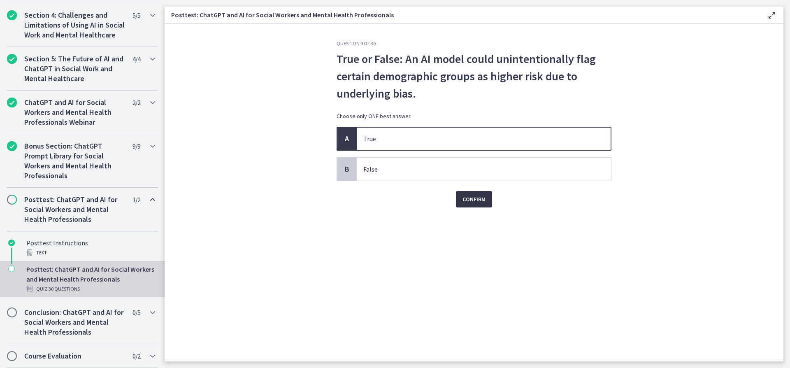
click at [473, 198] on span "Confirm" at bounding box center [473, 199] width 23 height 10
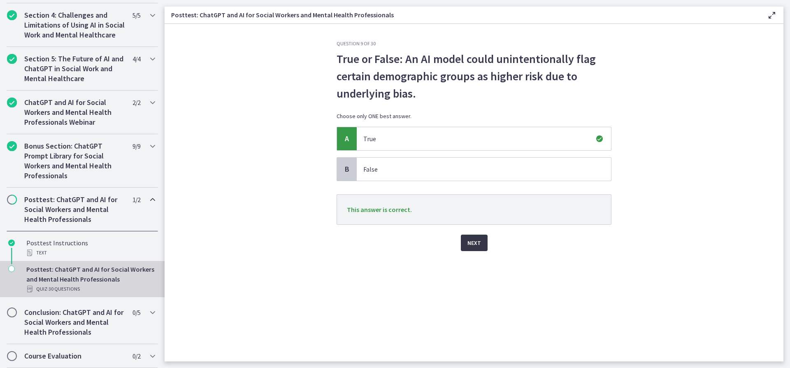
click at [481, 246] on button "Next" at bounding box center [474, 243] width 27 height 16
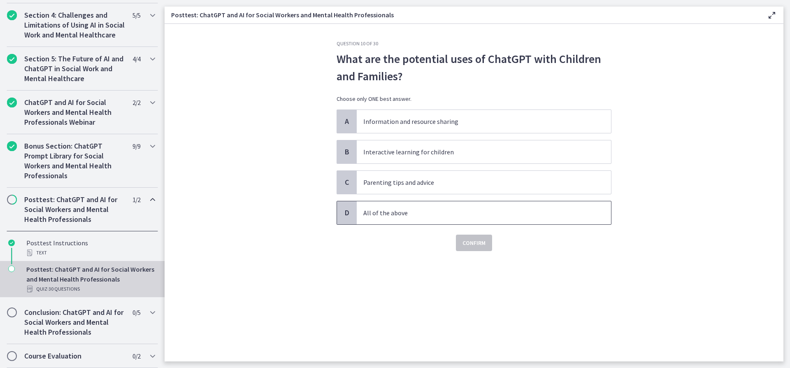
click at [457, 214] on p "All of the above" at bounding box center [475, 213] width 225 height 10
click at [469, 244] on span "Confirm" at bounding box center [473, 243] width 23 height 10
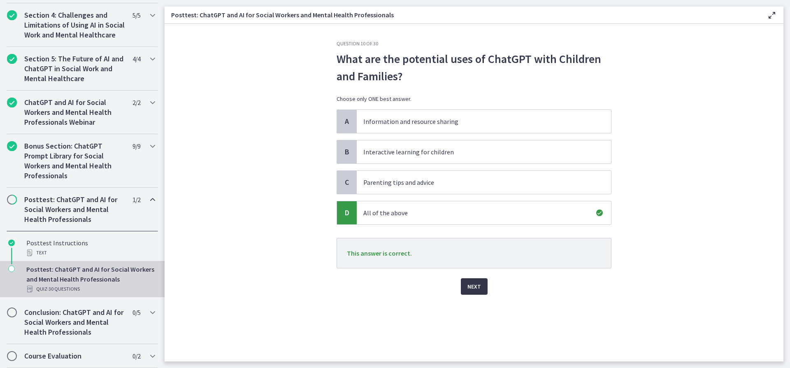
click at [474, 281] on button "Next" at bounding box center [474, 286] width 27 height 16
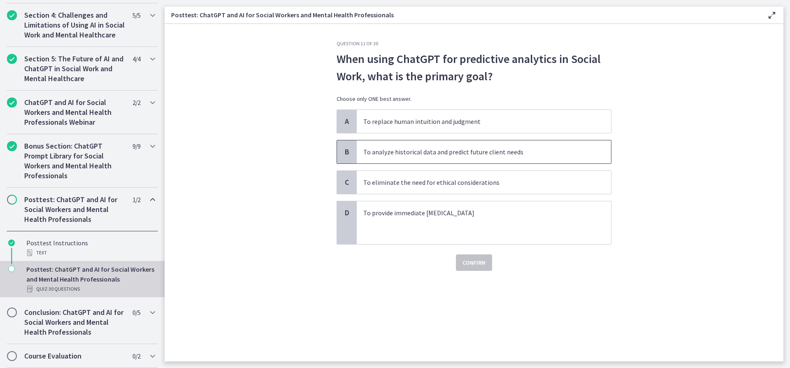
click at [464, 151] on p "To analyze historical data and predict future client needs" at bounding box center [475, 152] width 225 height 10
click at [476, 264] on span "Confirm" at bounding box center [473, 263] width 23 height 10
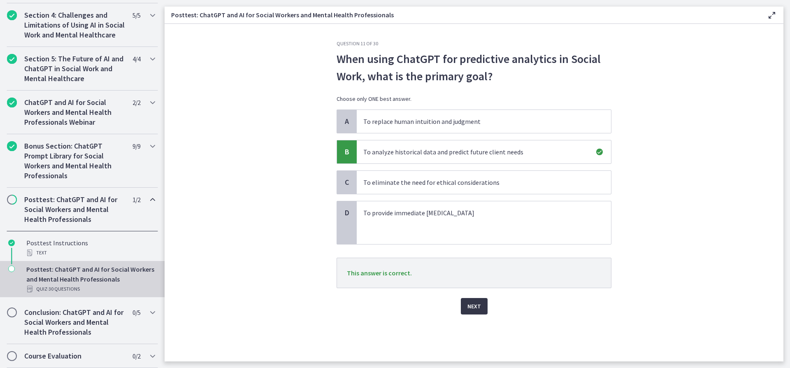
click at [474, 303] on span "Next" at bounding box center [474, 306] width 14 height 10
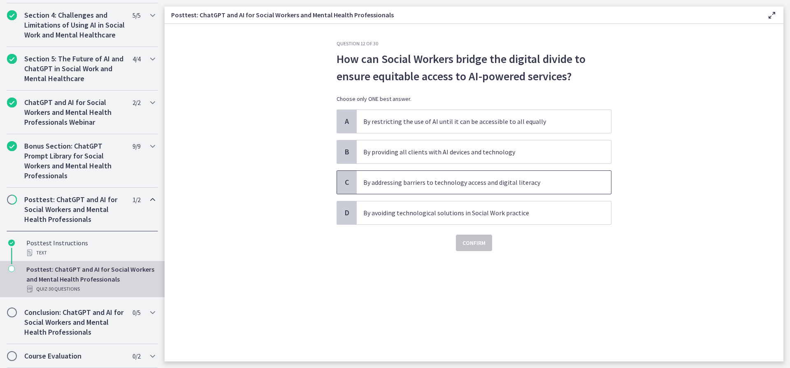
click at [464, 182] on p "By addressing barriers to technology access and digital literacy" at bounding box center [475, 182] width 225 height 10
click at [473, 245] on span "Confirm" at bounding box center [473, 243] width 23 height 10
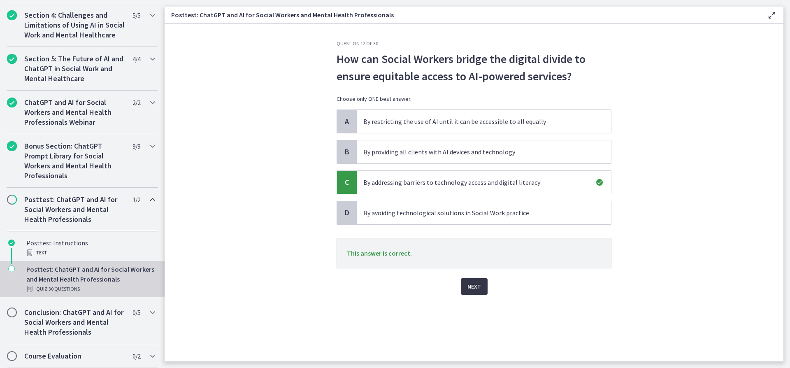
click at [465, 288] on button "Next" at bounding box center [474, 286] width 27 height 16
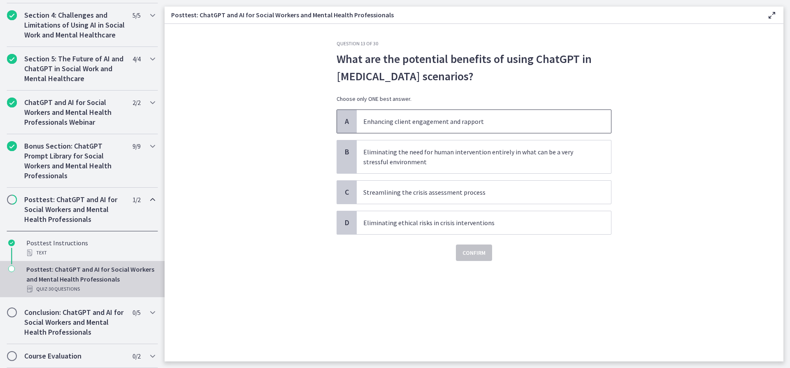
click at [479, 116] on p "Enhancing client engagement and rapport" at bounding box center [475, 121] width 225 height 10
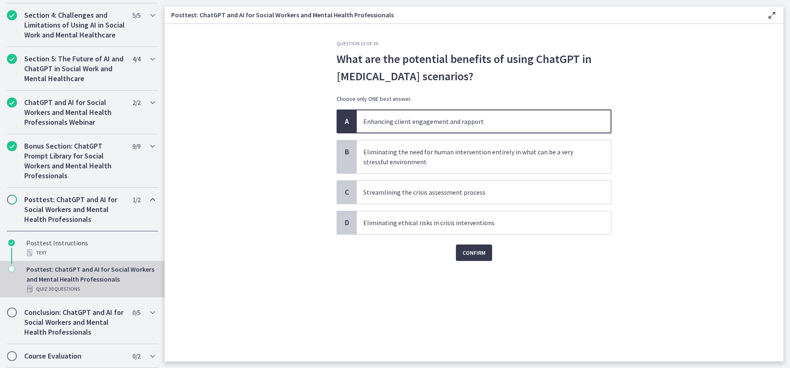
click at [478, 261] on div "Question 13 of 30 What are the potential benefits of using ChatGPT in crisis in…" at bounding box center [474, 200] width 288 height 321
click at [477, 255] on span "Confirm" at bounding box center [473, 253] width 23 height 10
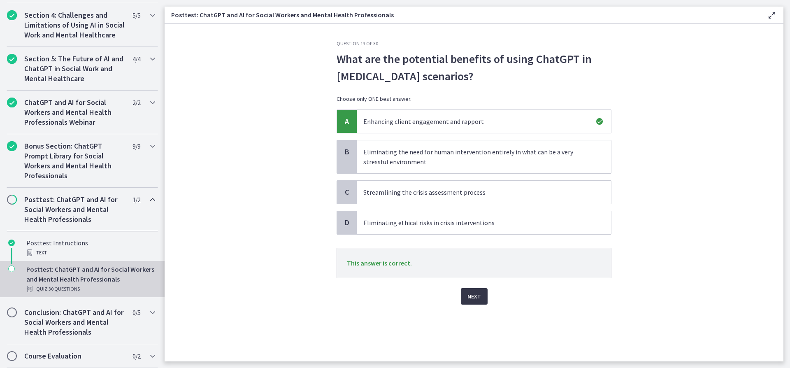
click at [476, 298] on span "Next" at bounding box center [474, 296] width 14 height 10
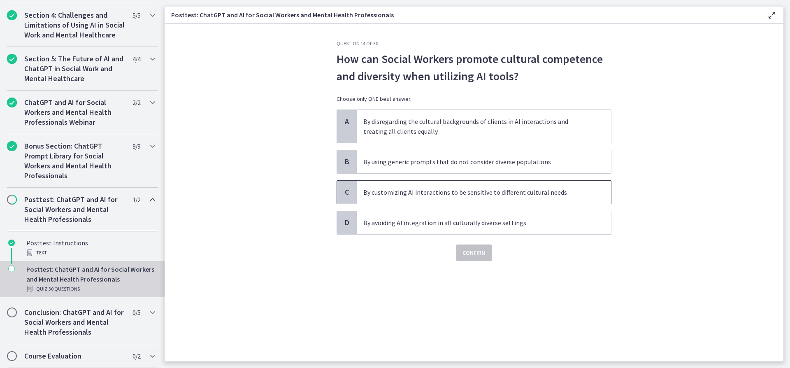
click at [470, 197] on p "By customizing AI interactions to be sensitive to different cultural needs" at bounding box center [475, 192] width 225 height 10
click at [474, 251] on span "Confirm" at bounding box center [473, 253] width 23 height 10
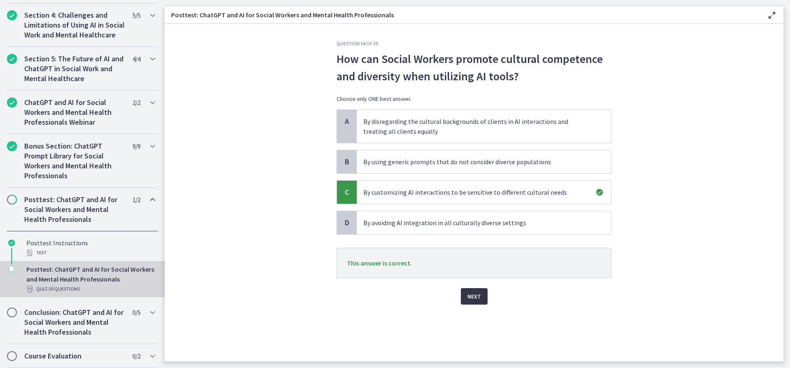
click at [471, 299] on span "Next" at bounding box center [474, 296] width 14 height 10
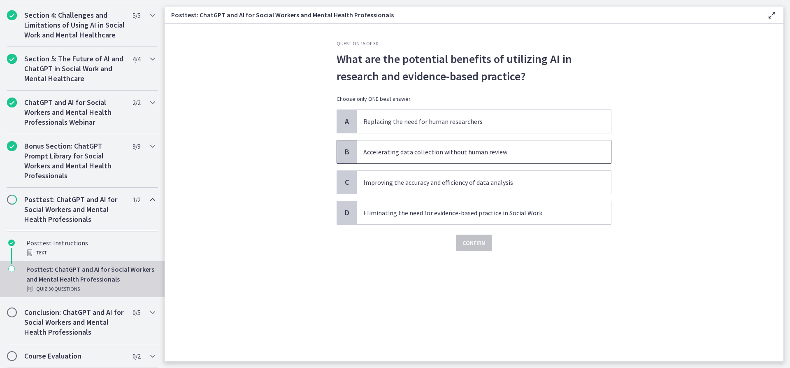
click at [447, 151] on p "Accelerating data collection without human review" at bounding box center [475, 152] width 225 height 10
click at [420, 186] on p "Improving the accuracy and efficiency of data analysis" at bounding box center [475, 182] width 225 height 10
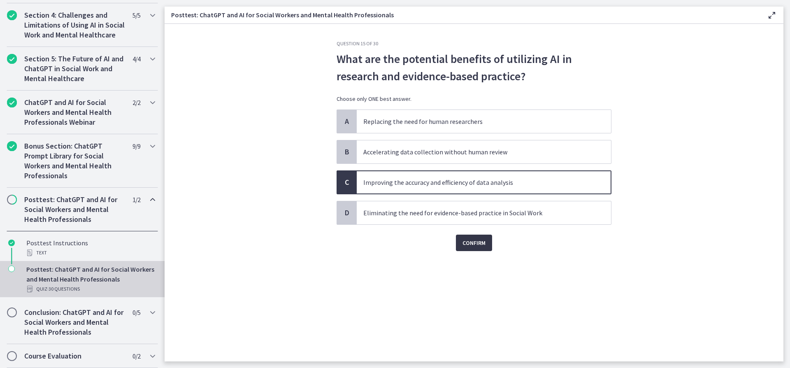
click at [471, 243] on span "Confirm" at bounding box center [473, 243] width 23 height 10
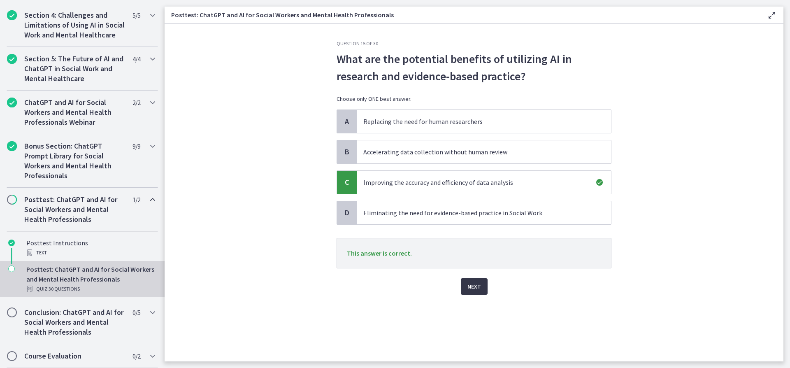
click at [472, 282] on span "Next" at bounding box center [474, 286] width 14 height 10
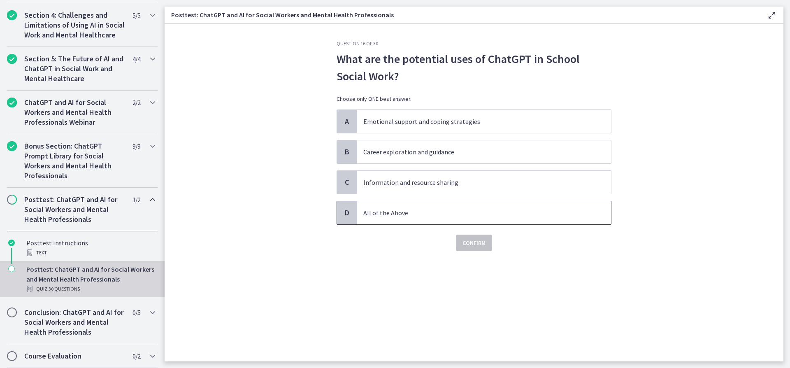
click at [430, 217] on p "All of the Above" at bounding box center [475, 213] width 225 height 10
click at [489, 243] on button "Confirm" at bounding box center [474, 243] width 36 height 16
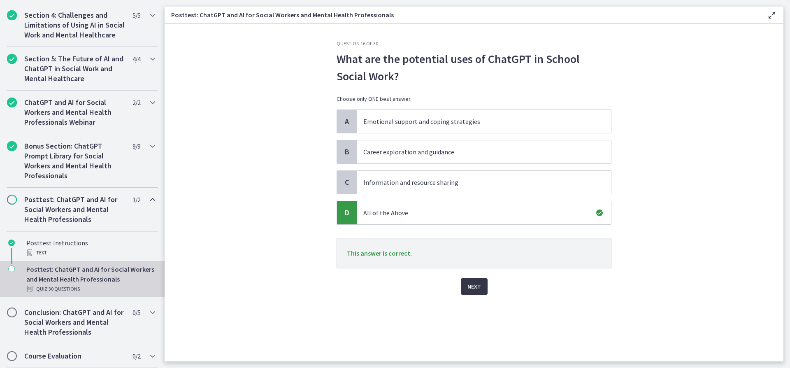
click at [471, 286] on span "Next" at bounding box center [474, 286] width 14 height 10
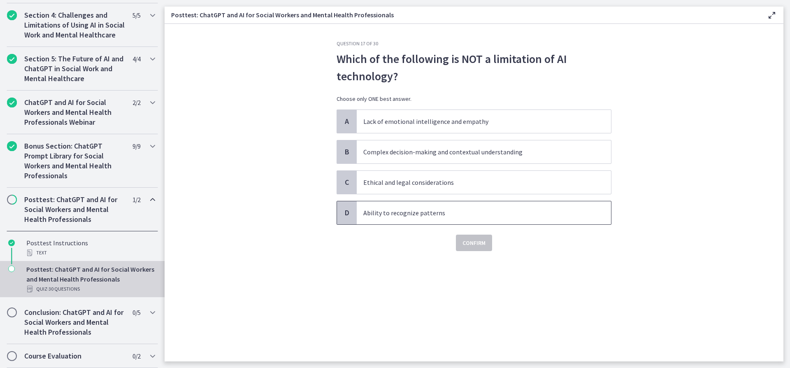
click at [467, 215] on p "Ability to recognize patterns" at bounding box center [475, 213] width 225 height 10
click at [476, 246] on span "Confirm" at bounding box center [473, 243] width 23 height 10
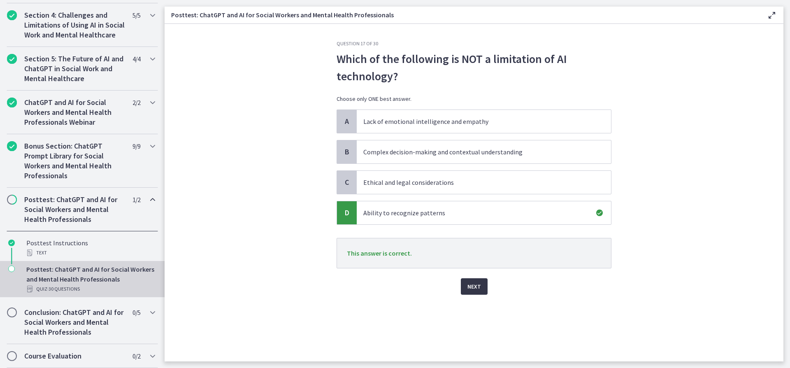
click at [469, 280] on button "Next" at bounding box center [474, 286] width 27 height 16
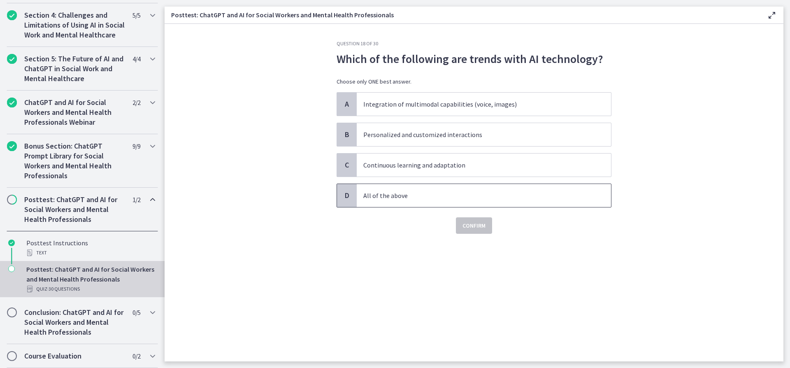
click at [433, 200] on p "All of the above" at bounding box center [475, 196] width 225 height 10
click at [472, 223] on span "Confirm" at bounding box center [473, 226] width 23 height 10
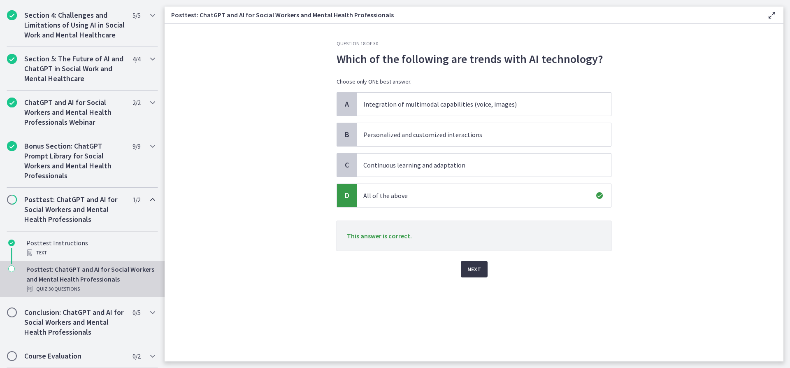
click at [477, 273] on span "Next" at bounding box center [474, 269] width 14 height 10
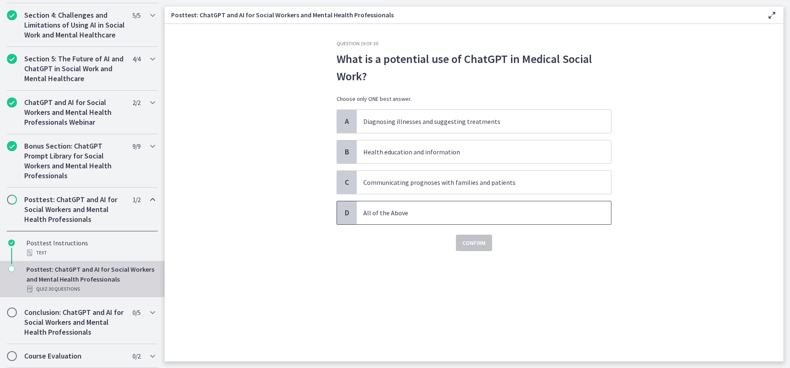
click at [459, 214] on p "All of the Above" at bounding box center [475, 213] width 225 height 10
click at [361, 82] on p "What is a potential use of ChatGPT in Medical Social Work?" at bounding box center [474, 67] width 275 height 35
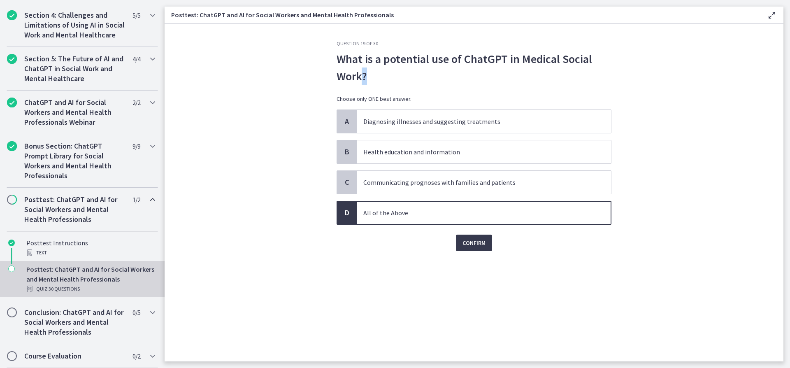
click at [361, 82] on p "What is a potential use of ChatGPT in Medical Social Work?" at bounding box center [474, 67] width 275 height 35
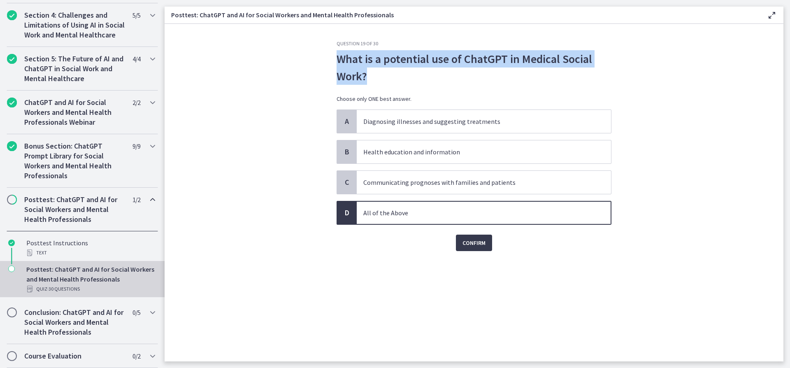
click at [361, 82] on p "What is a potential use of ChatGPT in Medical Social Work?" at bounding box center [474, 67] width 275 height 35
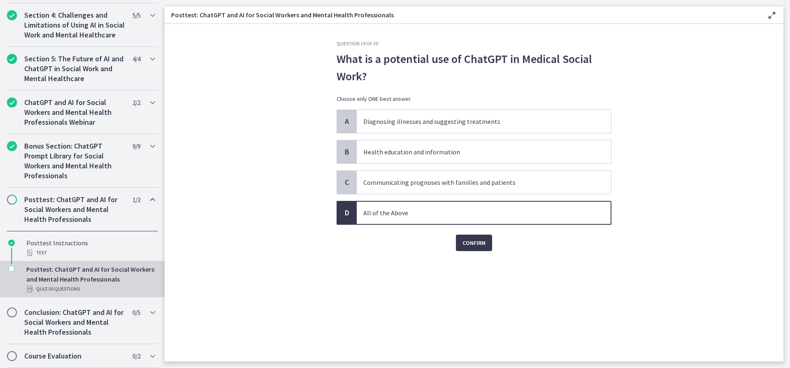
click at [724, 130] on section "Question 19 of 30 What is a potential use of ChatGPT in Medical Social Work? Ch…" at bounding box center [474, 192] width 619 height 337
click at [409, 152] on p "Health education and information" at bounding box center [475, 152] width 225 height 10
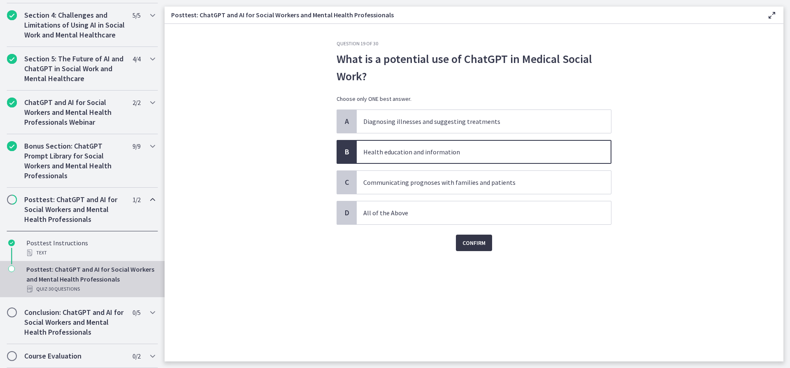
click at [459, 239] on button "Confirm" at bounding box center [474, 243] width 36 height 16
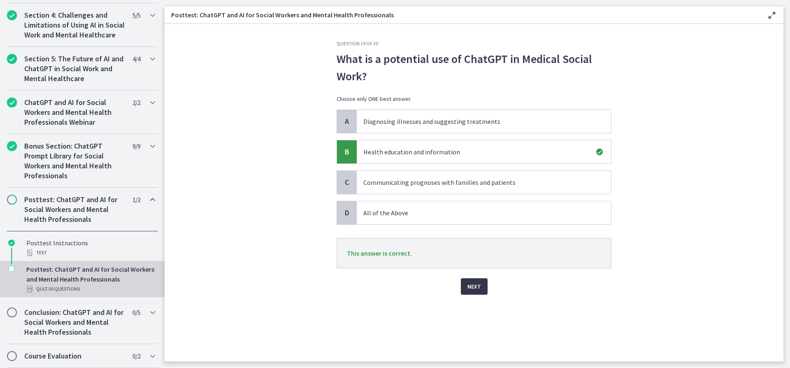
click at [470, 286] on span "Next" at bounding box center [474, 286] width 14 height 10
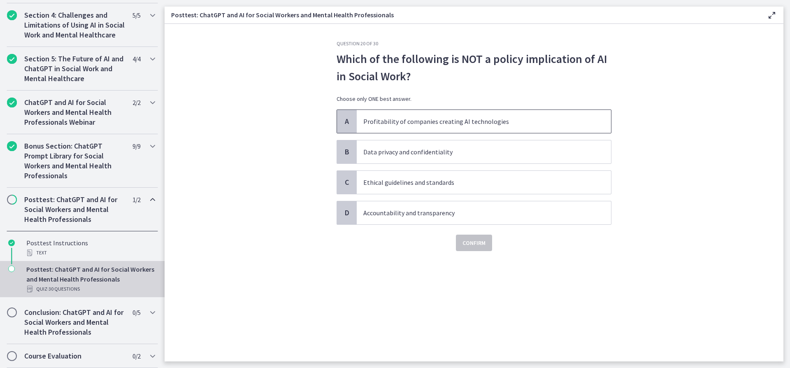
click at [472, 125] on p "Profitability of companies creating AI technologies" at bounding box center [475, 121] width 225 height 10
click at [473, 243] on span "Confirm" at bounding box center [473, 243] width 23 height 10
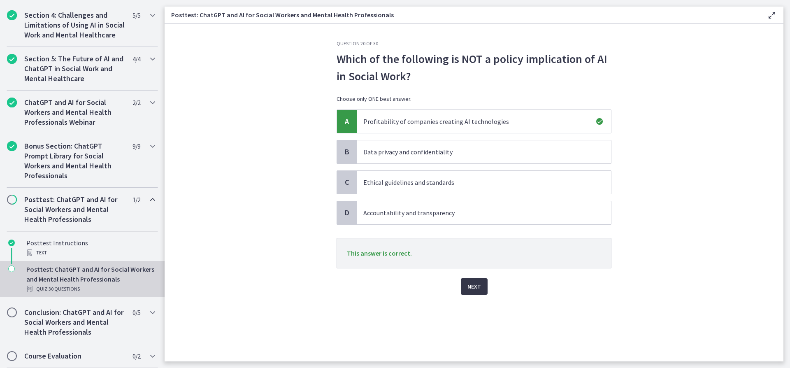
click at [476, 284] on span "Next" at bounding box center [474, 286] width 14 height 10
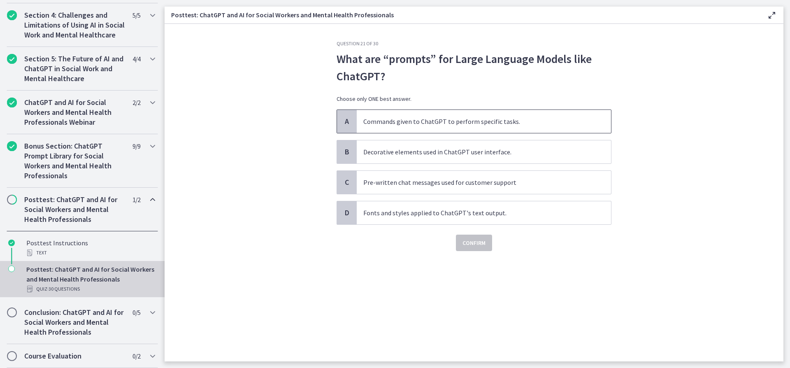
click at [409, 122] on p "Commands given to ChatGPT to perform specific tasks." at bounding box center [475, 121] width 225 height 10
click at [469, 242] on span "Confirm" at bounding box center [473, 243] width 23 height 10
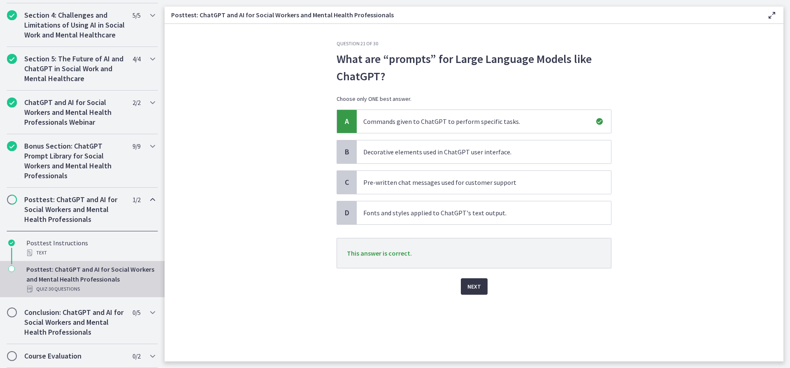
click at [473, 287] on span "Next" at bounding box center [474, 286] width 14 height 10
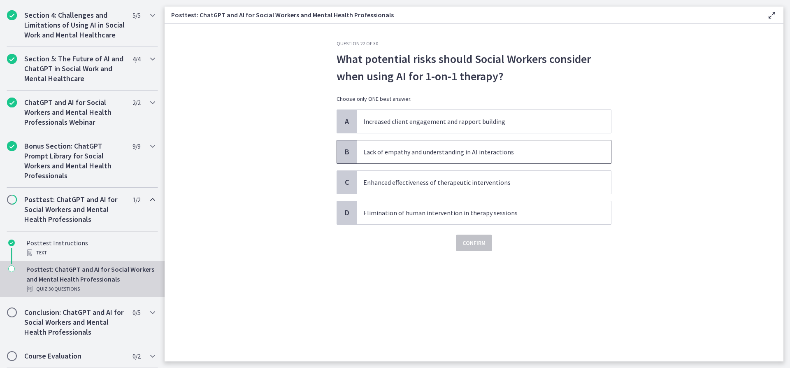
click at [438, 151] on p "Lack of empathy and understanding in AI interactions" at bounding box center [475, 152] width 225 height 10
click at [469, 245] on span "Confirm" at bounding box center [473, 243] width 23 height 10
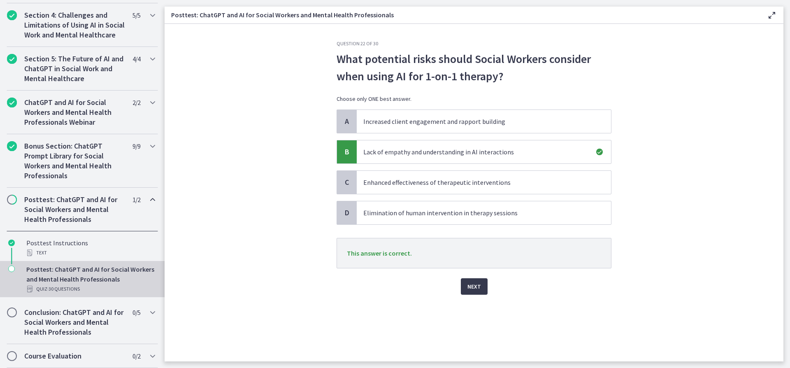
click at [489, 286] on div "Next" at bounding box center [474, 281] width 275 height 26
click at [479, 289] on span "Next" at bounding box center [474, 286] width 14 height 10
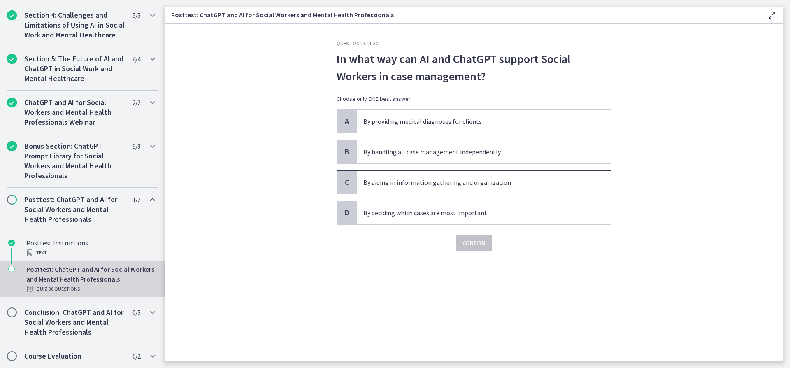
click at [444, 184] on p "By aiding in information gathering and organization" at bounding box center [475, 182] width 225 height 10
click at [469, 242] on span "Confirm" at bounding box center [473, 243] width 23 height 10
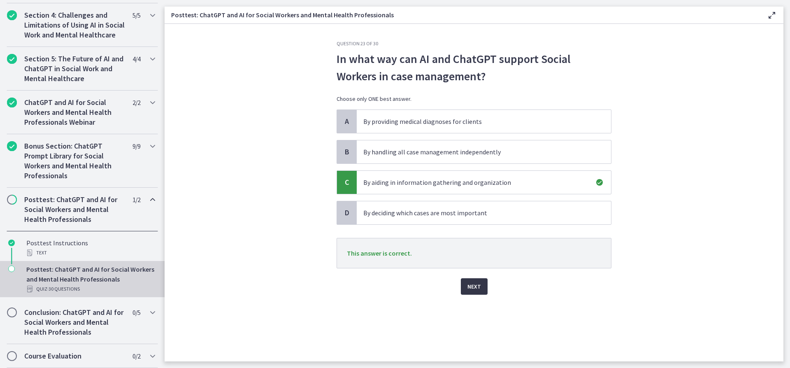
click at [472, 284] on span "Next" at bounding box center [474, 286] width 14 height 10
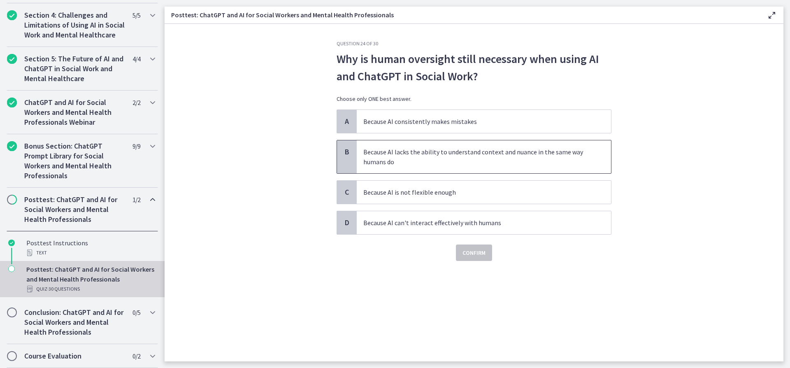
click at [402, 164] on p "Because AI lacks the ability to understand context and nuance in the same way h…" at bounding box center [475, 157] width 225 height 20
click at [472, 256] on span "Confirm" at bounding box center [473, 253] width 23 height 10
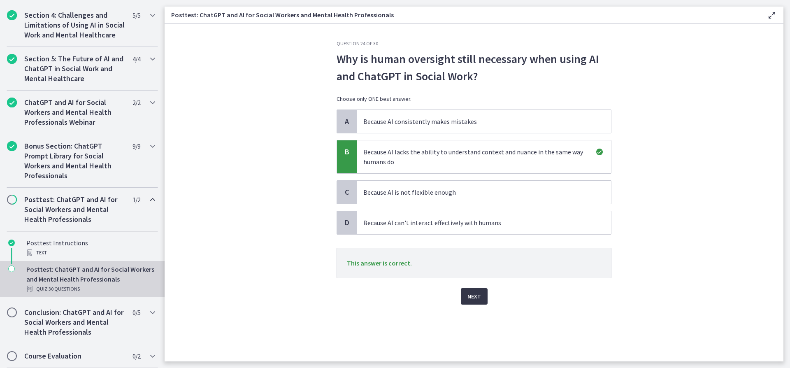
click at [472, 293] on span "Next" at bounding box center [474, 296] width 14 height 10
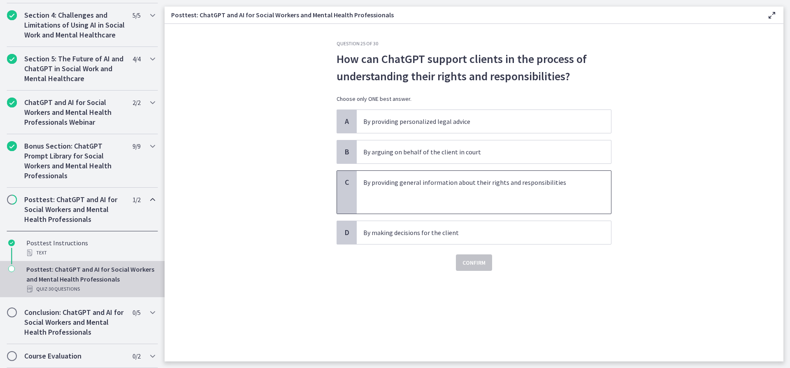
click at [462, 200] on p at bounding box center [475, 202] width 225 height 10
click at [467, 261] on span "Confirm" at bounding box center [473, 263] width 23 height 10
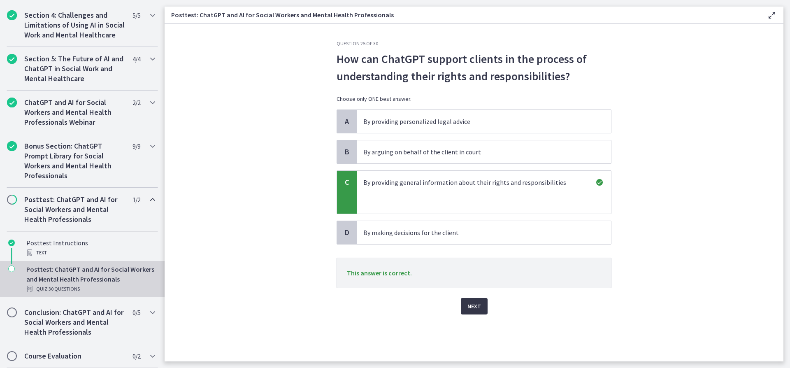
click at [469, 304] on span "Next" at bounding box center [474, 306] width 14 height 10
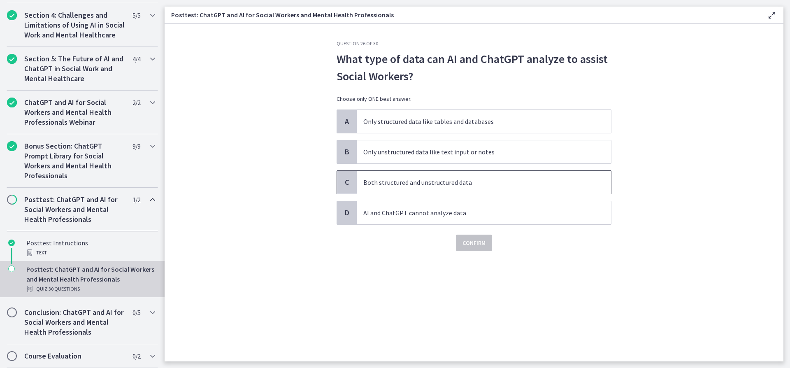
click at [447, 182] on p "Both structured and unstructured data" at bounding box center [475, 182] width 225 height 10
click at [461, 244] on button "Confirm" at bounding box center [474, 243] width 36 height 16
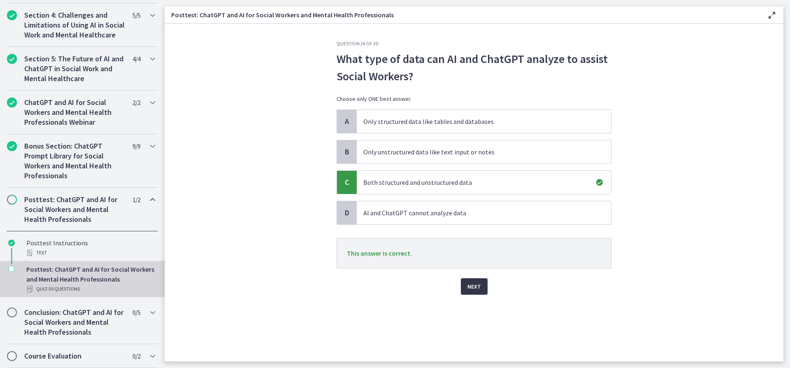
click at [470, 288] on span "Next" at bounding box center [474, 286] width 14 height 10
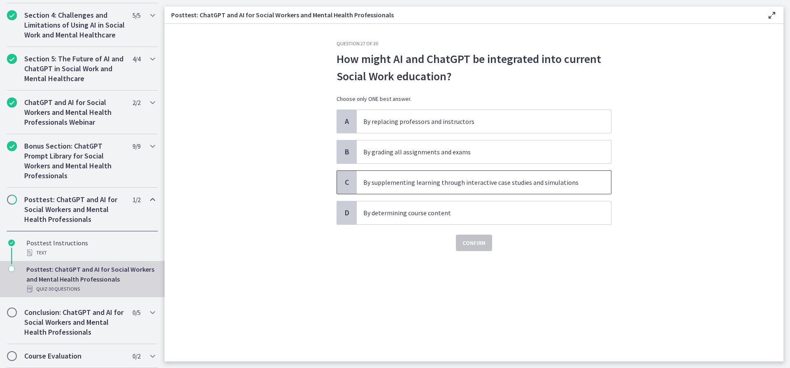
click at [474, 180] on p "By supplementing learning through interactive case studies and simulations" at bounding box center [475, 182] width 225 height 10
click at [473, 242] on span "Confirm" at bounding box center [473, 243] width 23 height 10
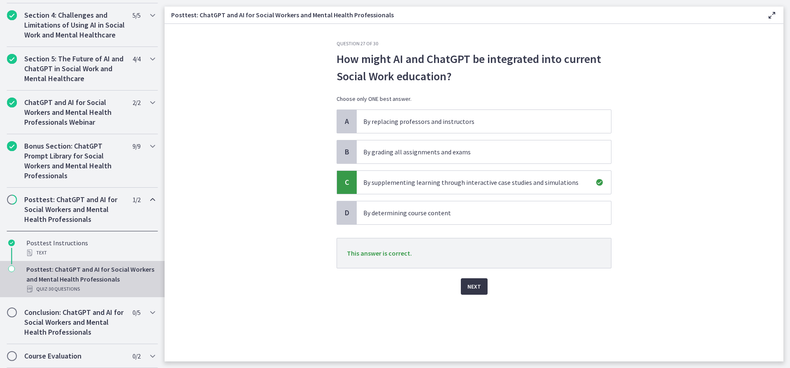
click at [470, 287] on span "Next" at bounding box center [474, 286] width 14 height 10
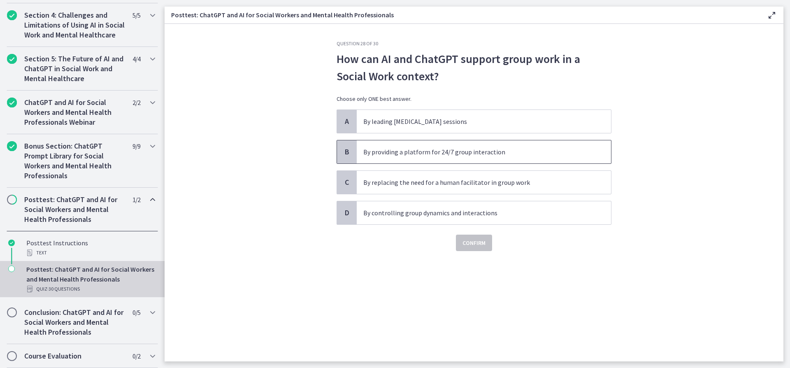
click at [398, 156] on p "By providing a platform for 24/7 group interaction" at bounding box center [475, 152] width 225 height 10
click at [474, 252] on div "Question 28 of 30 How can AI and ChatGPT support group work in a Social Work co…" at bounding box center [474, 200] width 288 height 321
click at [472, 244] on span "Confirm" at bounding box center [473, 243] width 23 height 10
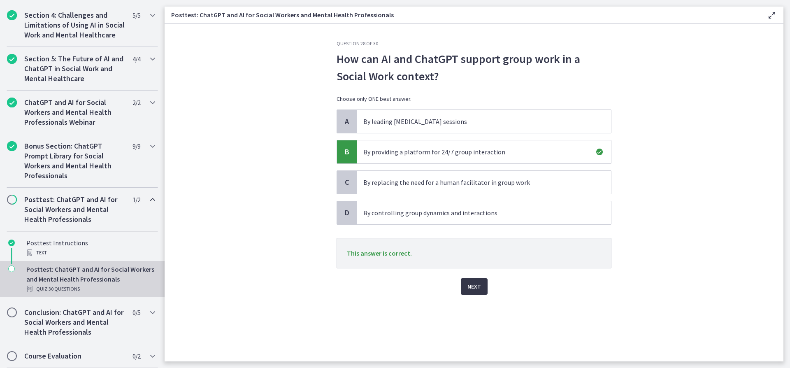
click at [479, 292] on button "Next" at bounding box center [474, 286] width 27 height 16
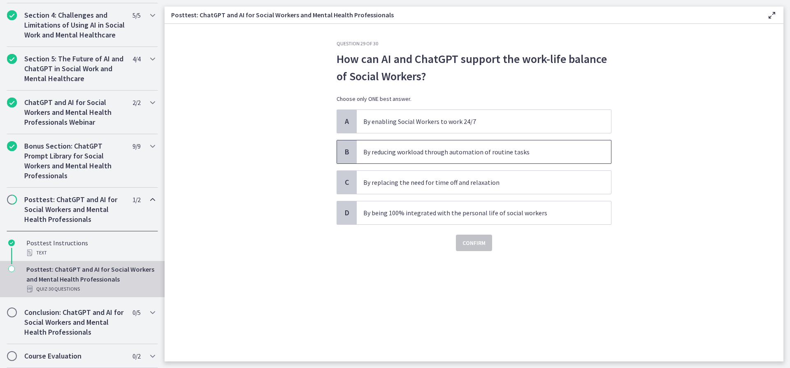
click at [475, 148] on p "By reducing workload through automation of routine tasks" at bounding box center [475, 152] width 225 height 10
click at [476, 242] on span "Confirm" at bounding box center [473, 243] width 23 height 10
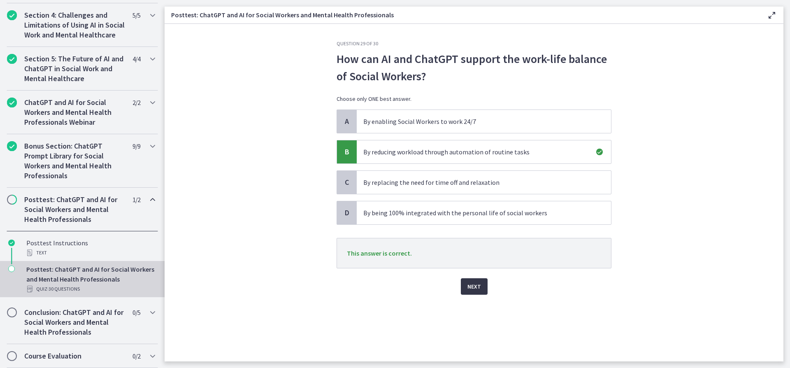
click at [468, 286] on span "Next" at bounding box center [474, 286] width 14 height 10
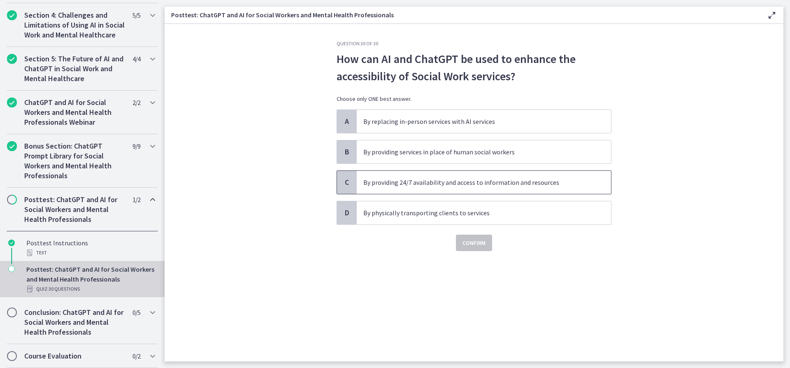
click at [469, 183] on p "By providing 24/7 availability and access to information and resources" at bounding box center [475, 182] width 225 height 10
click at [471, 242] on span "Confirm" at bounding box center [473, 243] width 23 height 10
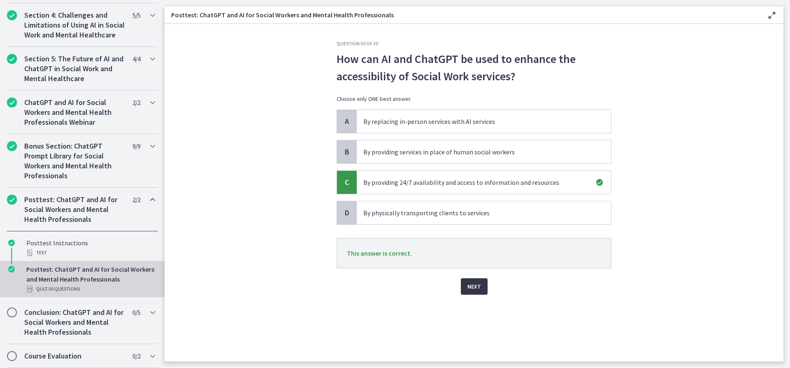
click at [474, 291] on span "Next" at bounding box center [474, 286] width 14 height 10
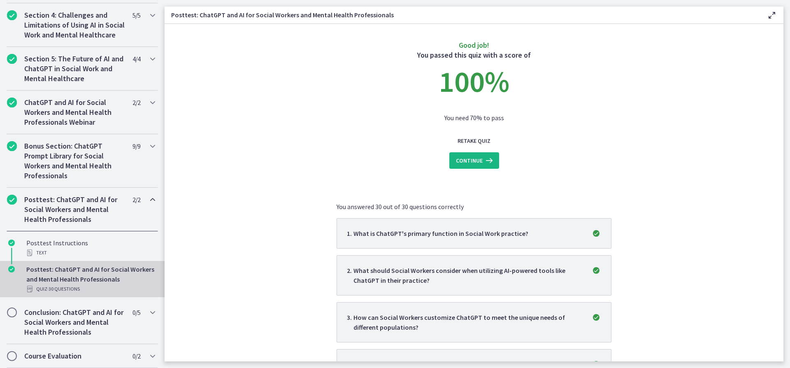
click at [465, 156] on span "Continue" at bounding box center [469, 161] width 27 height 10
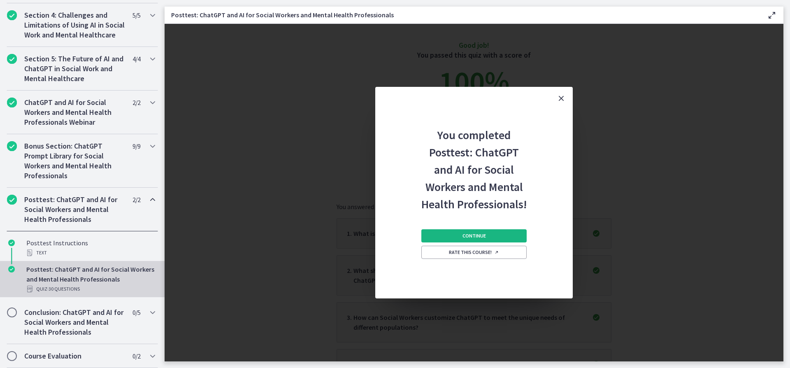
click at [485, 235] on span "Continue" at bounding box center [473, 235] width 23 height 7
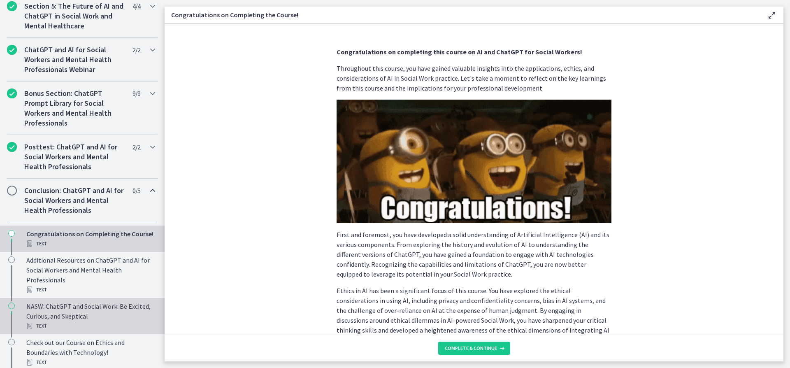
scroll to position [453, 0]
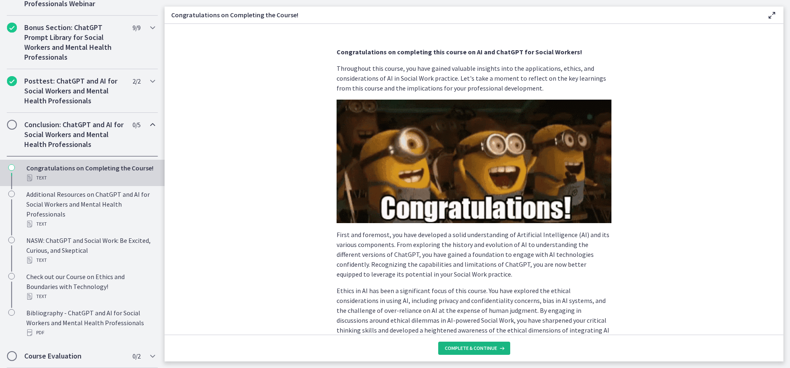
click at [456, 349] on span "Complete & continue" at bounding box center [471, 348] width 52 height 7
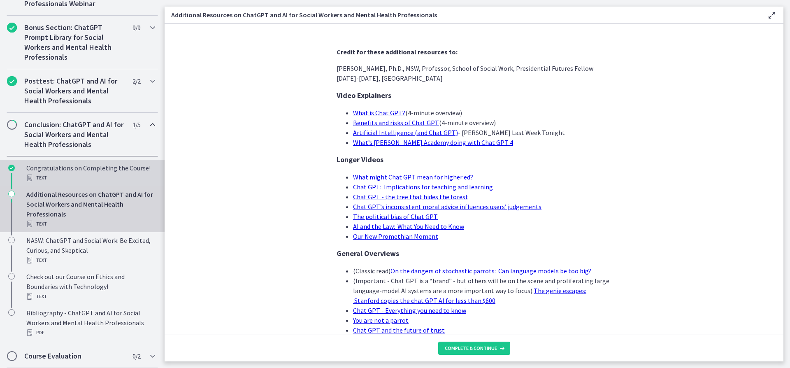
click at [111, 170] on div "Congratulations on Completing the Course! Text" at bounding box center [90, 173] width 128 height 20
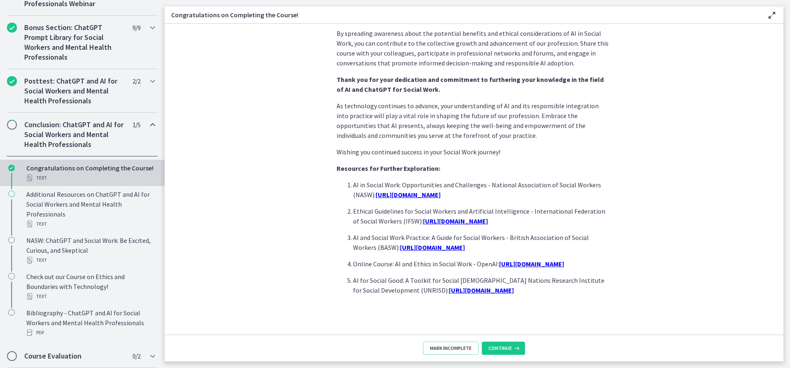
scroll to position [649, 0]
click at [498, 347] on span "Continue" at bounding box center [499, 348] width 23 height 7
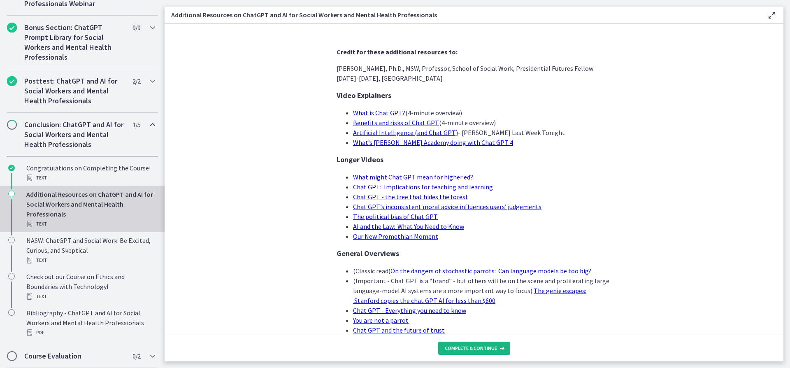
click at [498, 352] on button "Complete & continue" at bounding box center [474, 348] width 72 height 13
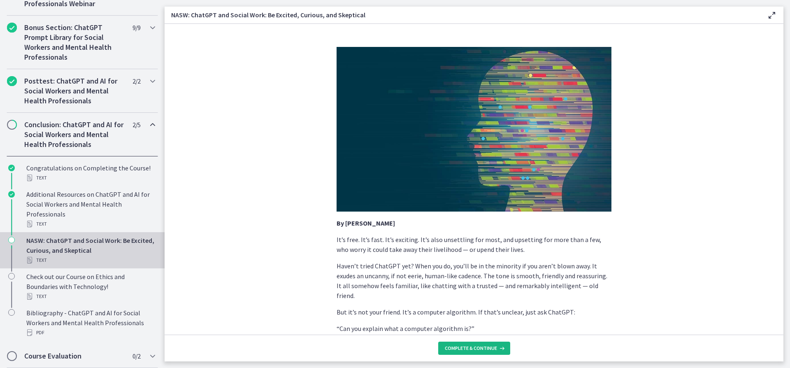
click at [499, 353] on button "Complete & continue" at bounding box center [474, 348] width 72 height 13
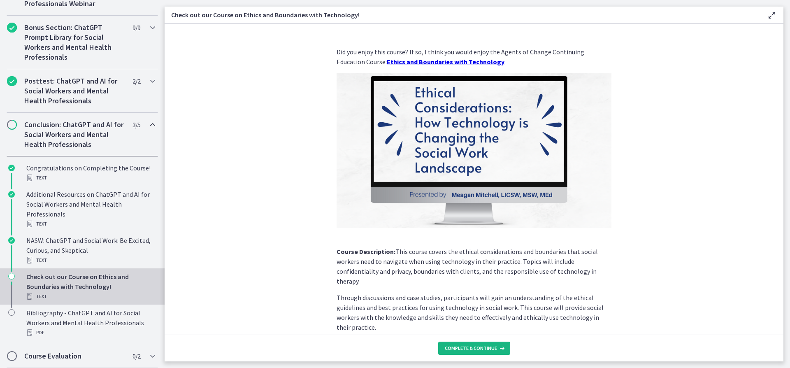
click at [499, 353] on button "Complete & continue" at bounding box center [474, 348] width 72 height 13
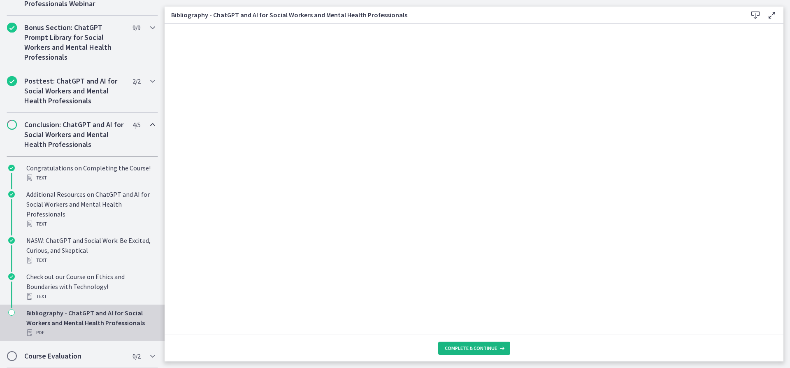
click at [499, 353] on button "Complete & continue" at bounding box center [474, 348] width 72 height 13
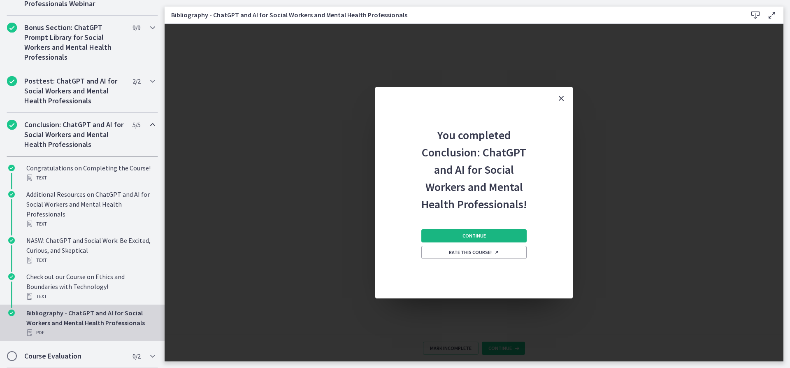
click at [480, 232] on button "Continue" at bounding box center [473, 235] width 105 height 13
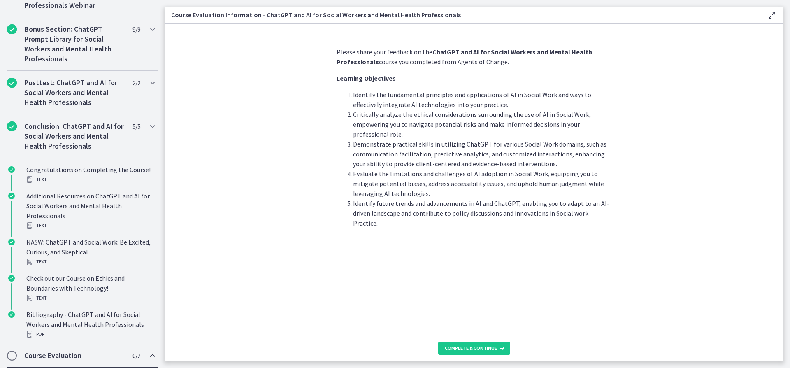
scroll to position [345, 0]
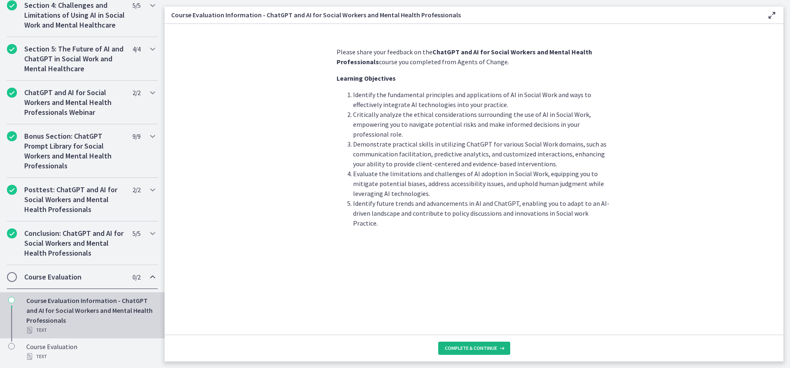
click at [484, 353] on button "Complete & continue" at bounding box center [474, 348] width 72 height 13
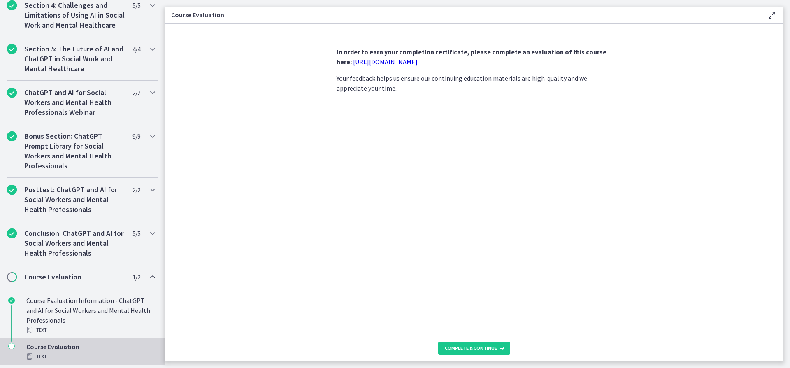
click at [364, 61] on link "https://forms.gle/jm1zbfhChZ2exBv78" at bounding box center [385, 62] width 65 height 8
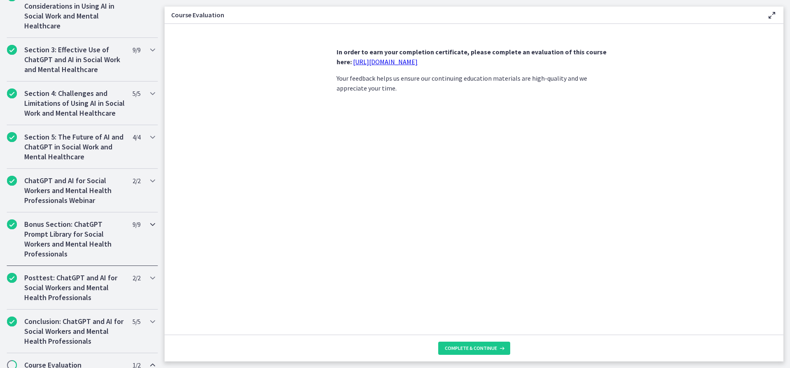
scroll to position [345, 0]
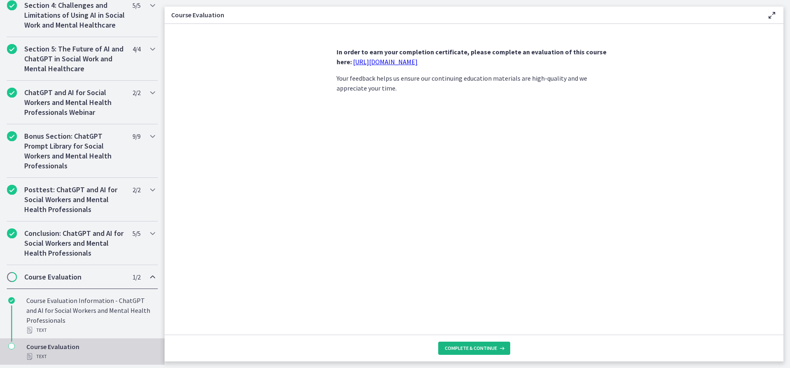
click at [480, 347] on span "Complete & continue" at bounding box center [471, 348] width 52 height 7
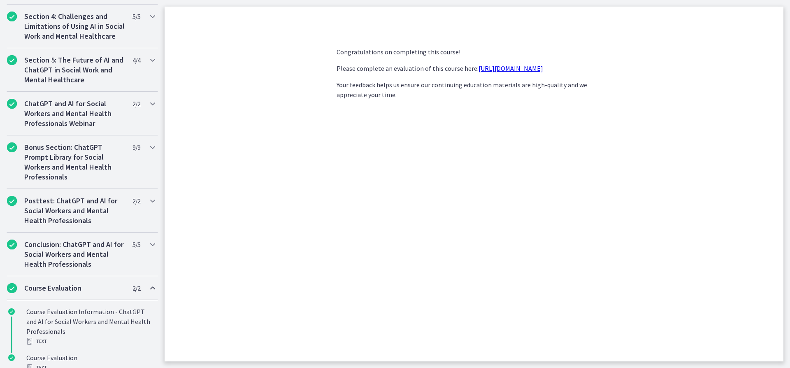
scroll to position [389, 0]
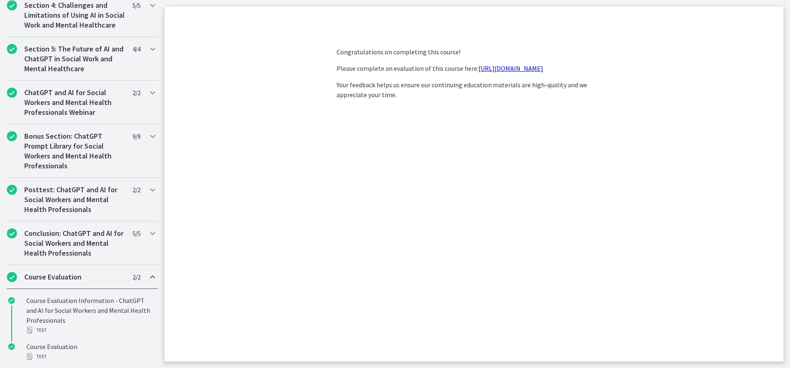
click at [491, 67] on link "https://forms.gle/jm1zbfhChZ2exBv78" at bounding box center [511, 68] width 65 height 8
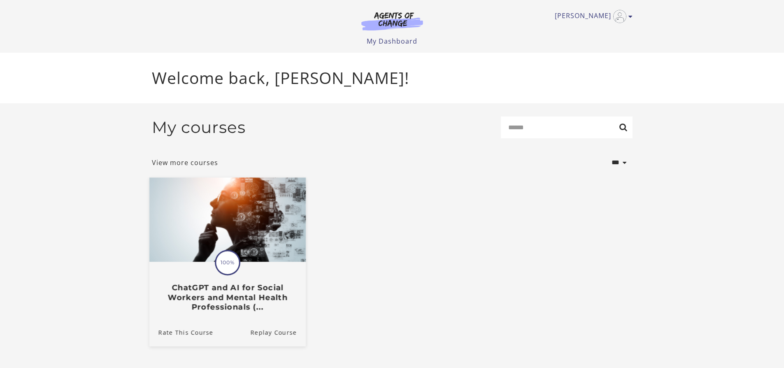
click at [265, 239] on img at bounding box center [227, 219] width 156 height 84
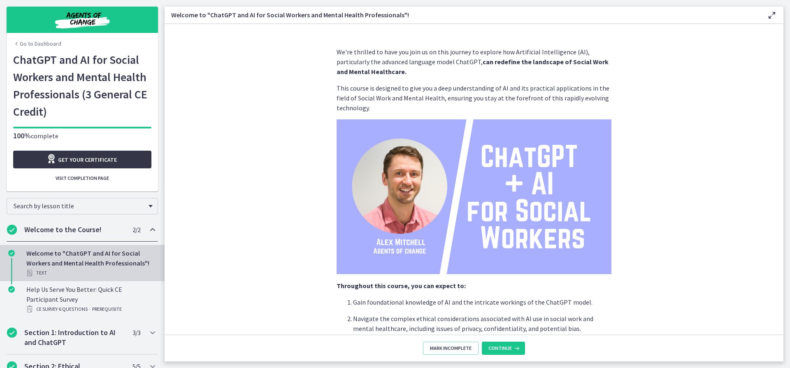
click at [120, 162] on link "Get your certificate" at bounding box center [82, 160] width 138 height 18
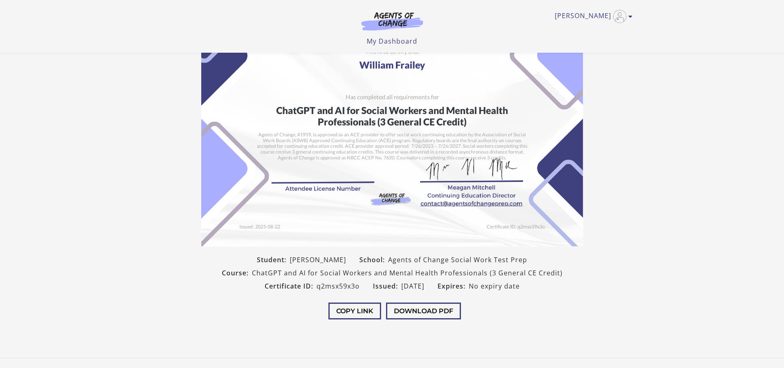
scroll to position [93, 0]
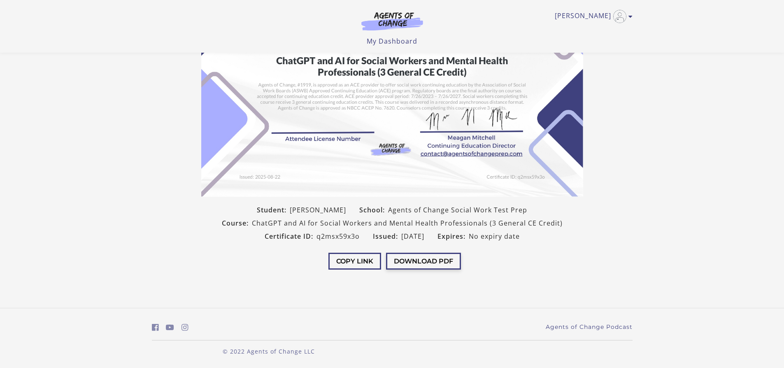
click at [422, 261] on button "Download PDF" at bounding box center [423, 261] width 75 height 17
